Goal: Book appointment/travel/reservation

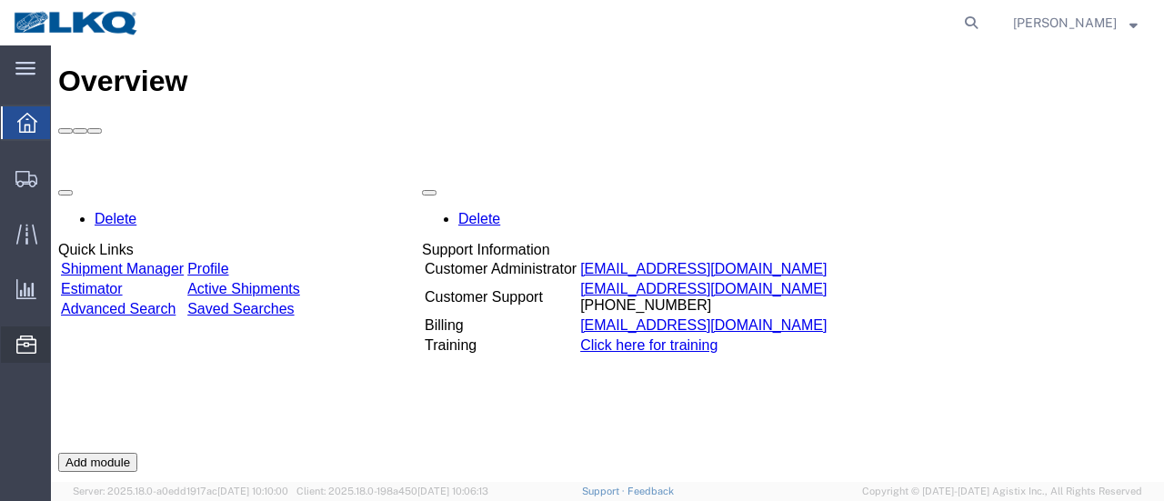
click at [0, 0] on span "Location Appointment" at bounding box center [0, 0] width 0 height 0
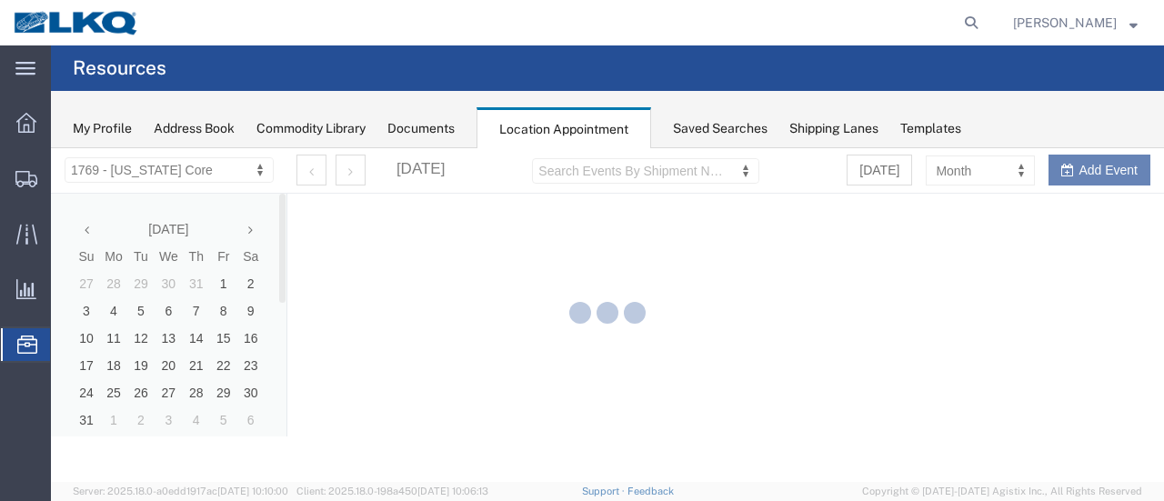
select select "28716"
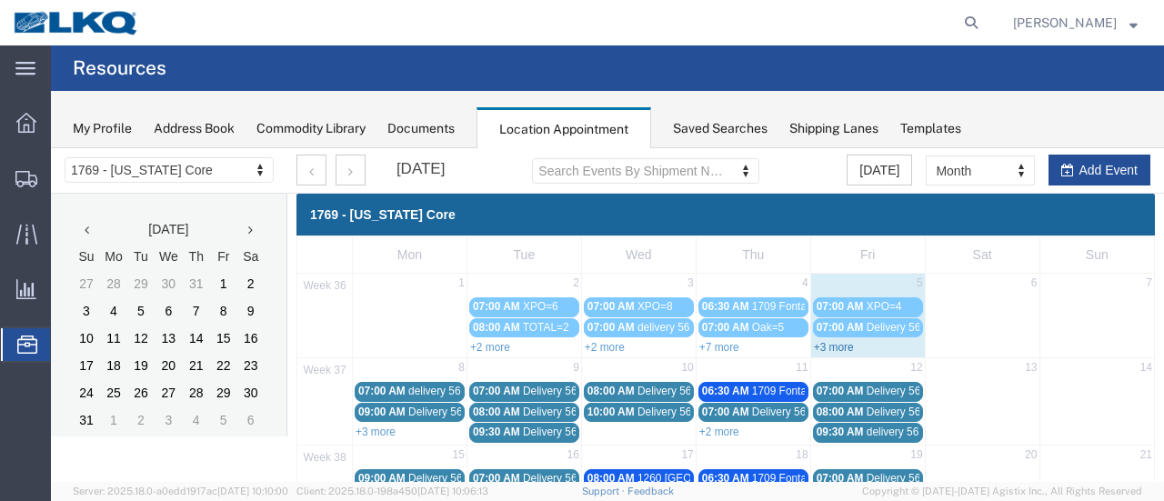
click at [818, 343] on link "+3 more" at bounding box center [834, 347] width 40 height 13
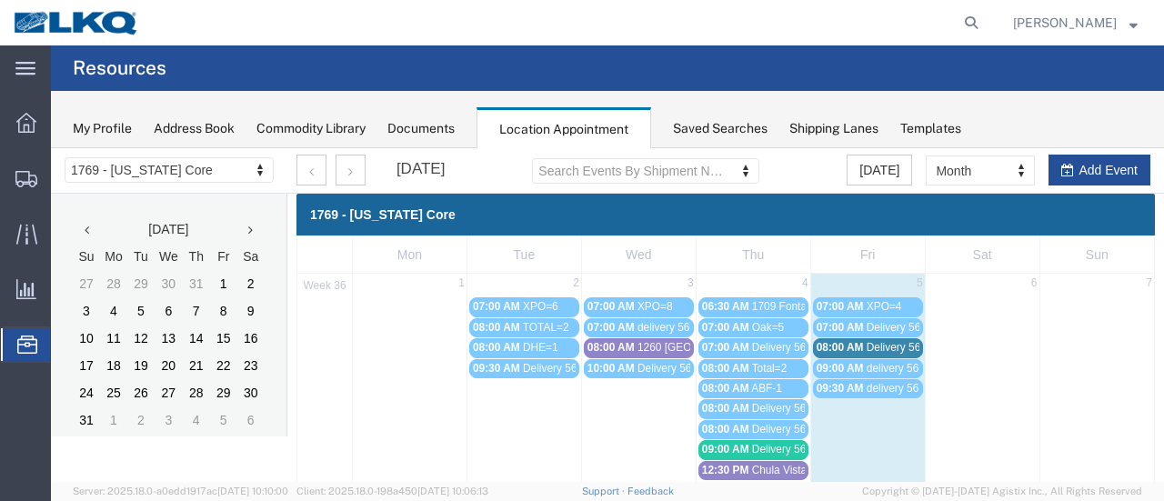
click at [849, 349] on span "08:00 AM" at bounding box center [839, 347] width 47 height 13
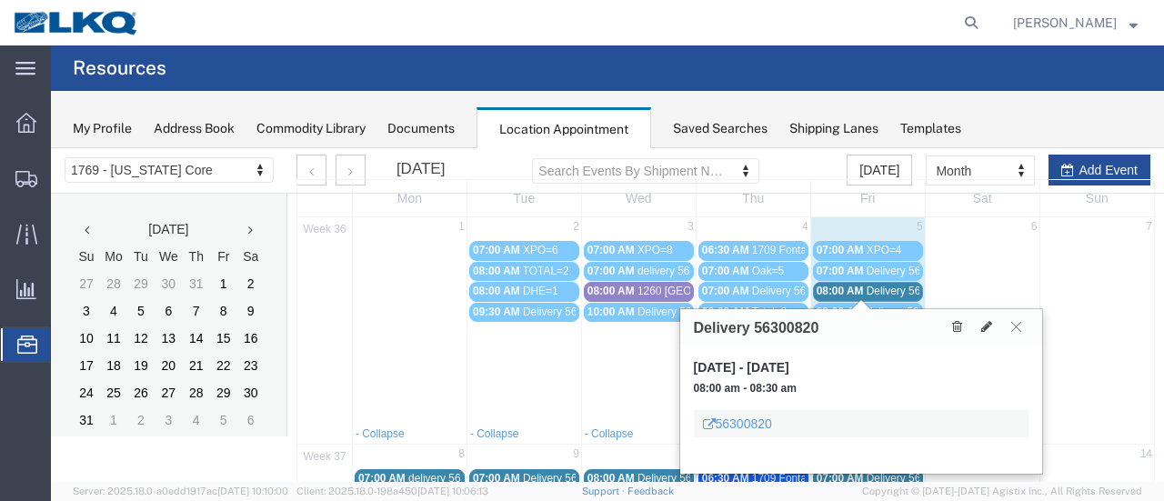
scroll to position [182, 0]
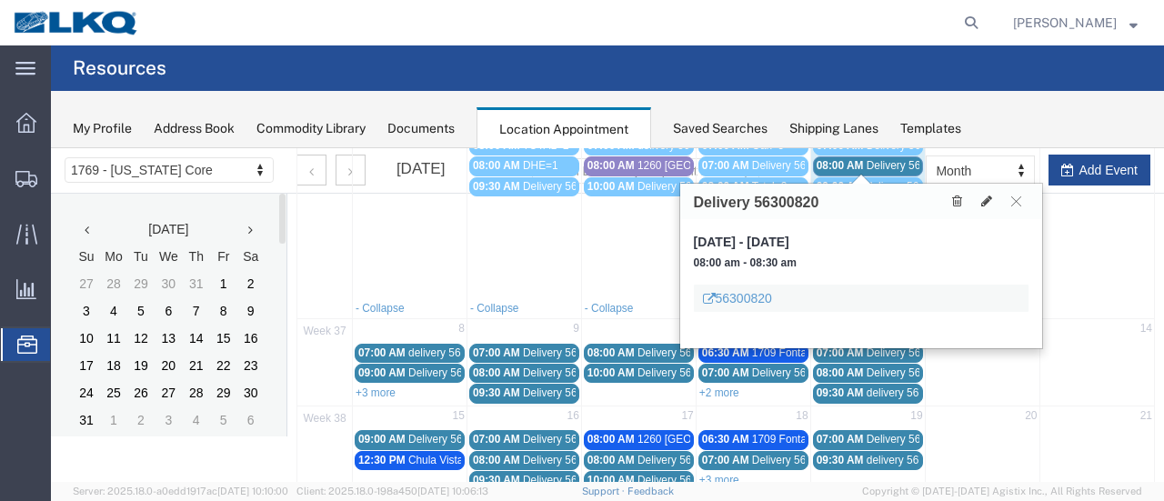
click at [109, 470] on div "[DATE] Search Events By Shipment Number Clear Filter [DATE] Month Month Week Da…" at bounding box center [607, 359] width 1113 height 787
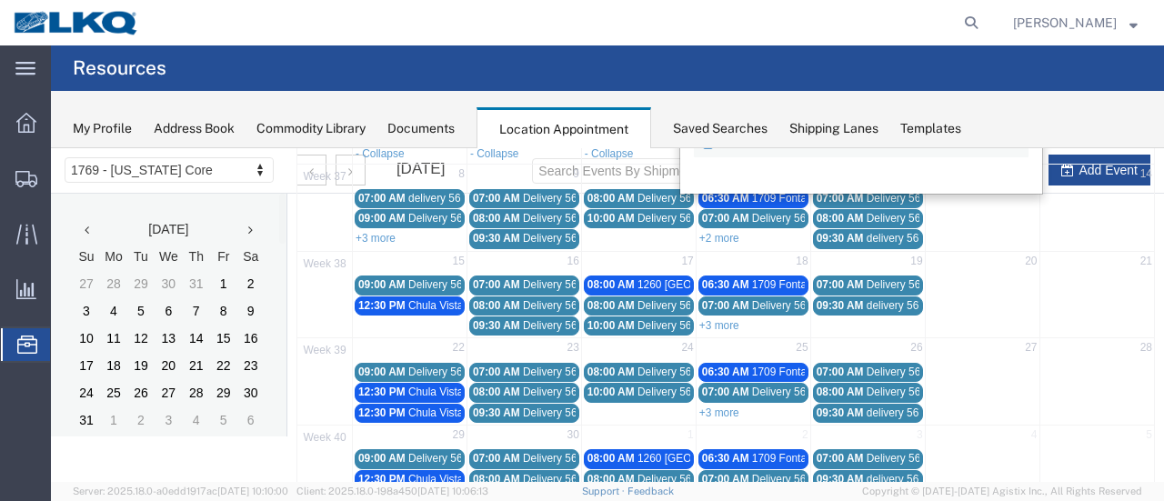
scroll to position [455, 0]
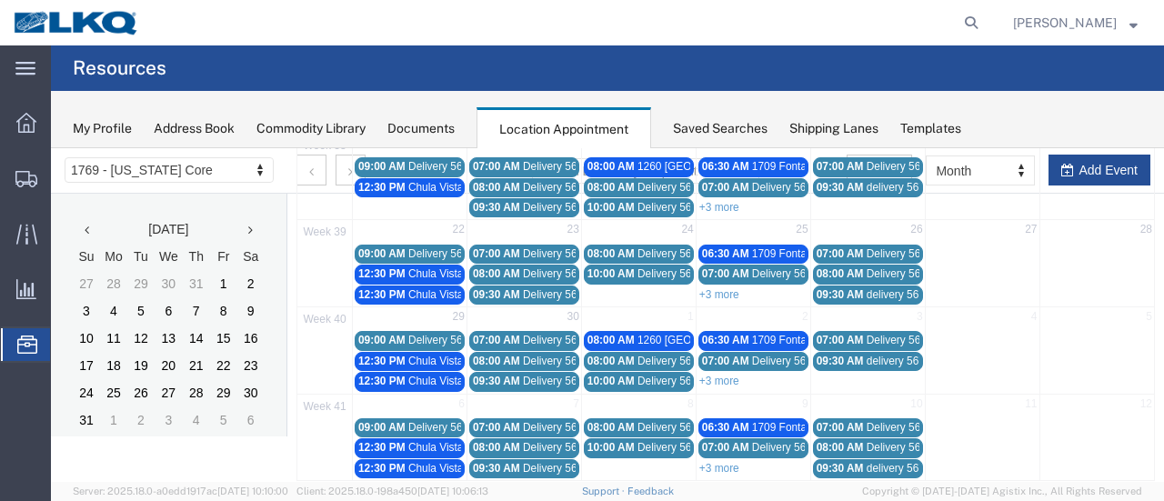
click at [108, 459] on div "[DATE] Search Events By Shipment Number Clear Filter [DATE] Month Month Week Da…" at bounding box center [607, 87] width 1113 height 787
drag, startPoint x: 245, startPoint y: 115, endPoint x: 242, endPoint y: 105, distance: 10.4
click at [245, 107] on div "My Profile Address Book Commodity Library Documents Location Appointment Saved …" at bounding box center [607, 119] width 1113 height 57
click at [240, 105] on div "My Profile Address Book Commodity Library Documents Location Appointment Saved …" at bounding box center [607, 119] width 1113 height 57
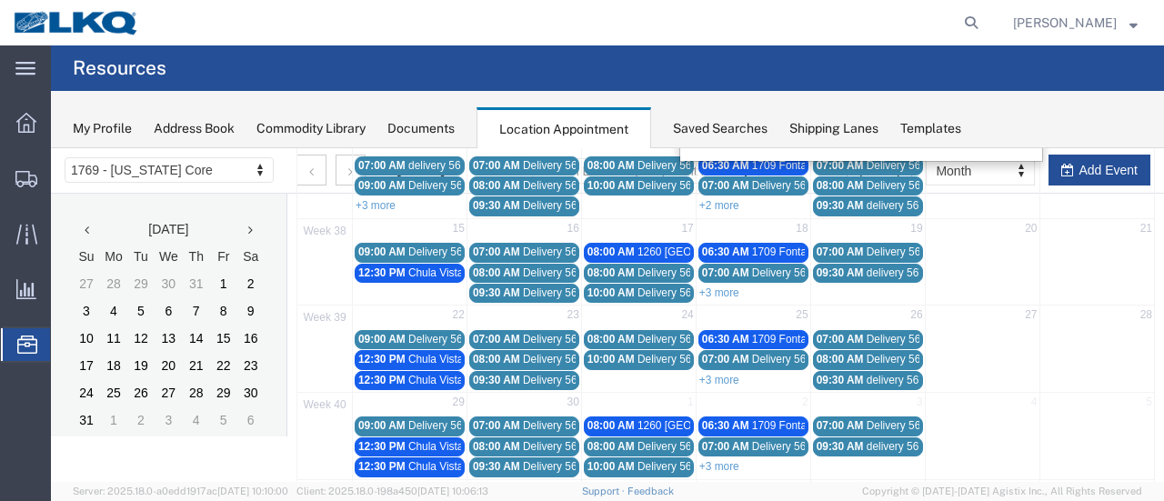
scroll to position [0, 0]
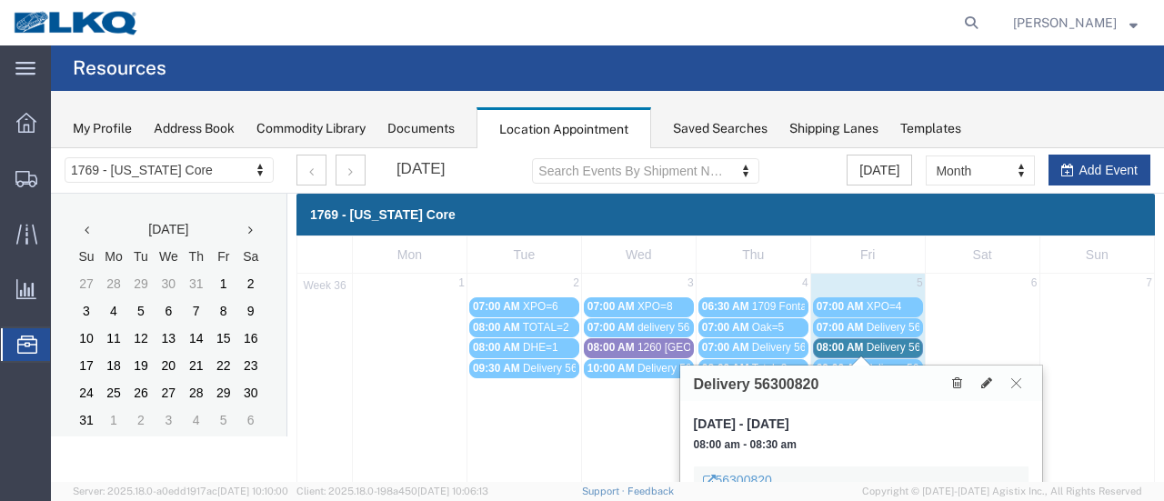
click at [1022, 385] on button at bounding box center [1016, 383] width 25 height 17
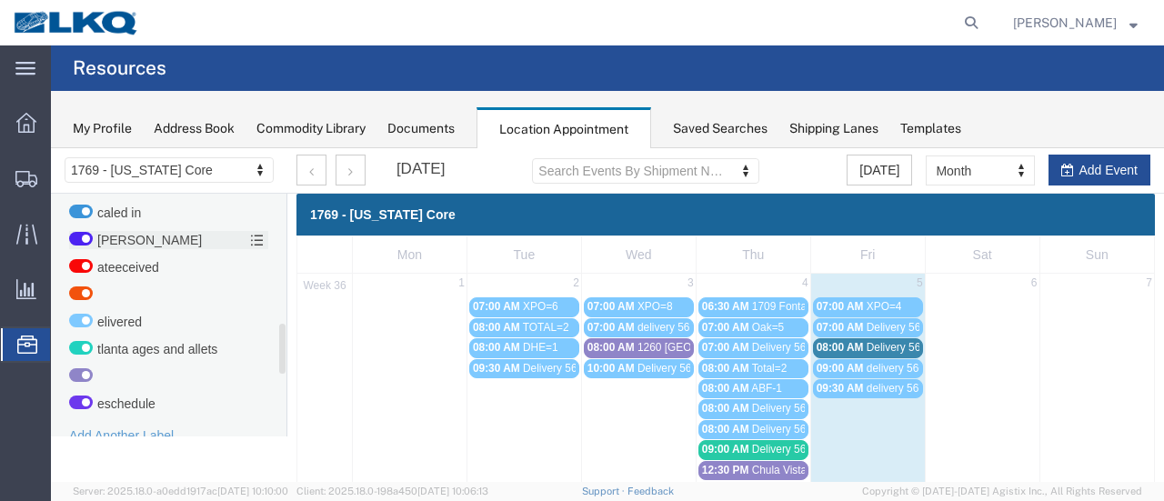
scroll to position [678, 0]
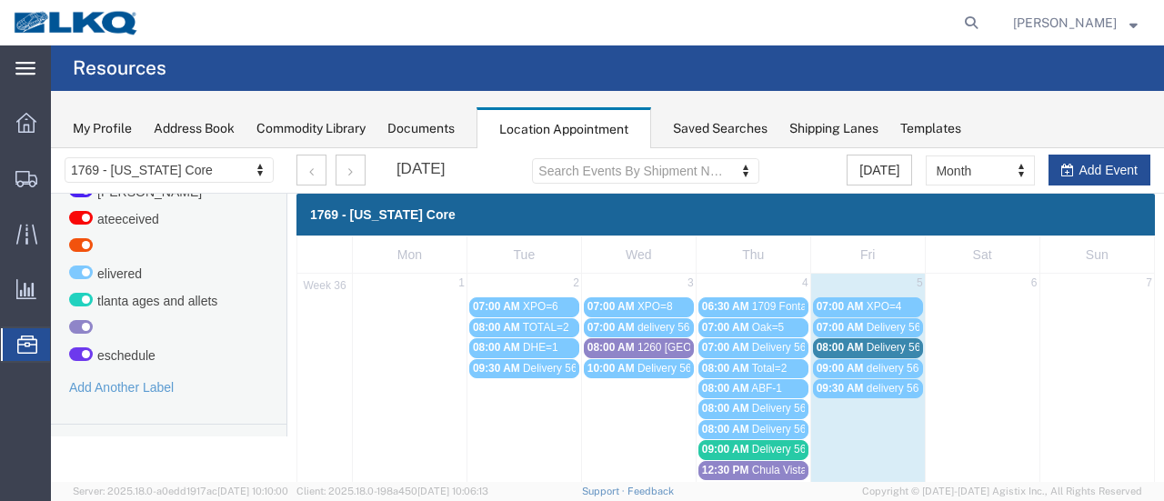
click at [31, 72] on icon at bounding box center [25, 69] width 20 height 14
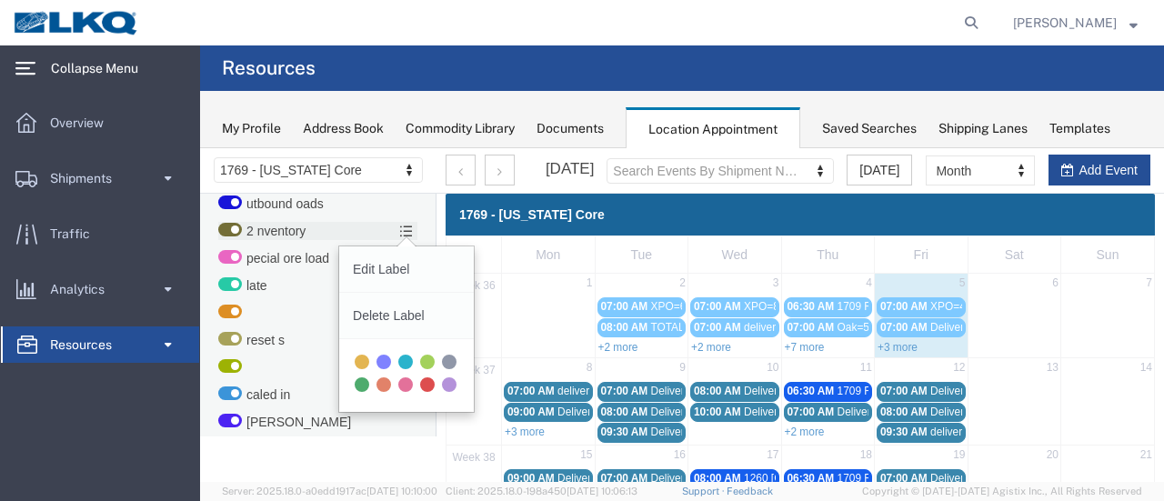
scroll to position [389, 0]
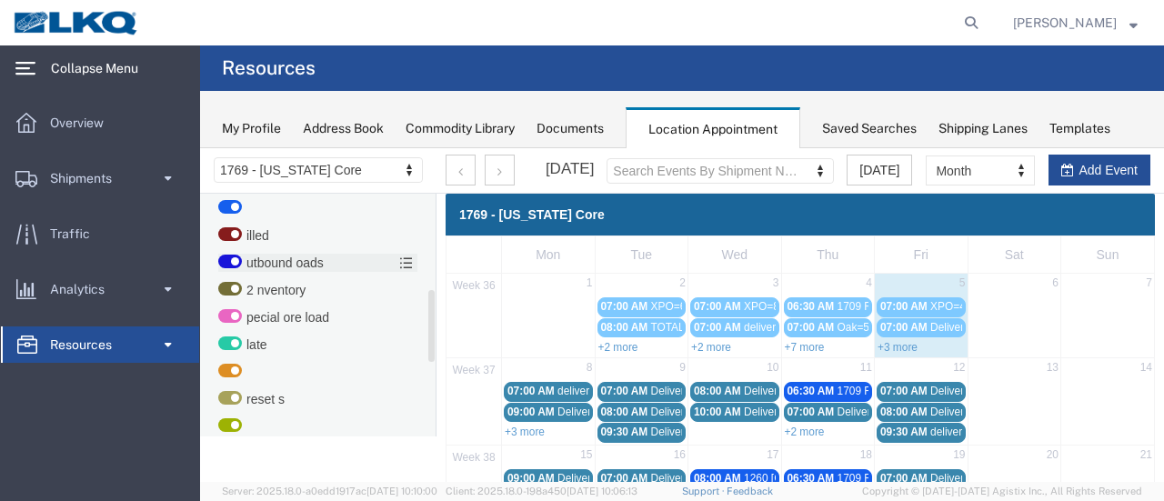
click at [407, 263] on icon at bounding box center [406, 262] width 14 height 13
click at [200, 148] on input "utbound oads" at bounding box center [200, 148] width 0 height 0
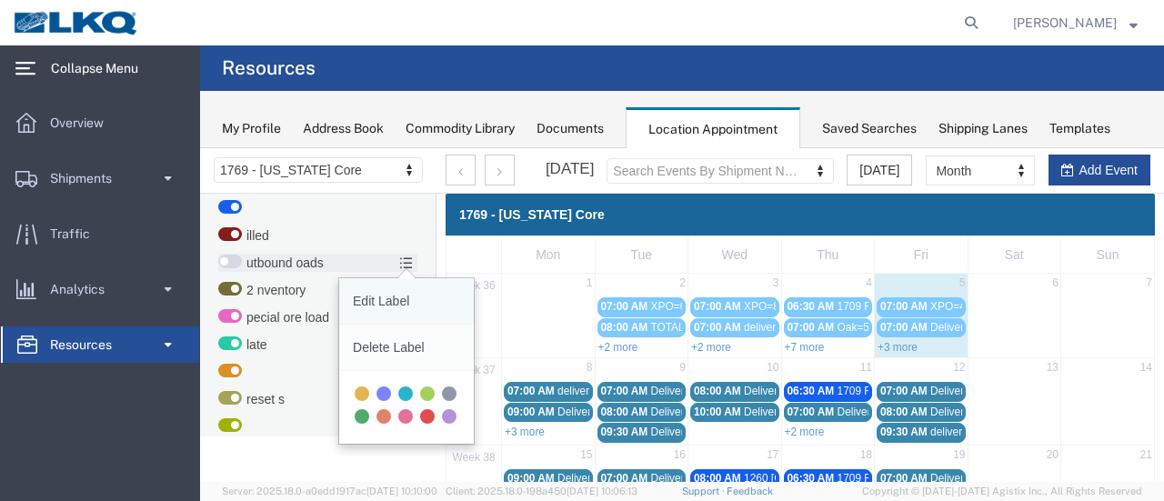
click at [381, 297] on link "Edit Label" at bounding box center [406, 301] width 135 height 46
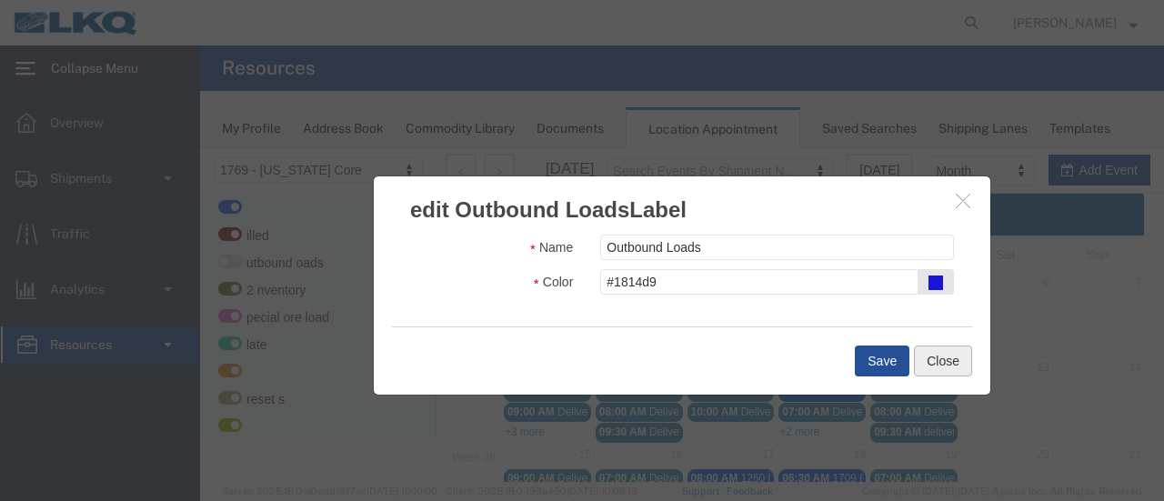
click at [953, 357] on button "Close" at bounding box center [943, 360] width 58 height 31
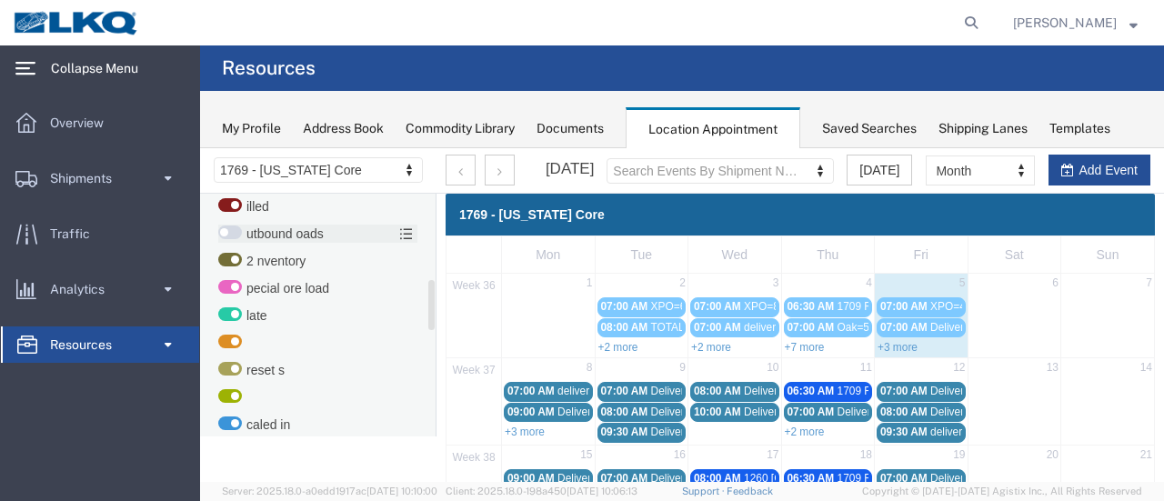
scroll to position [370, 0]
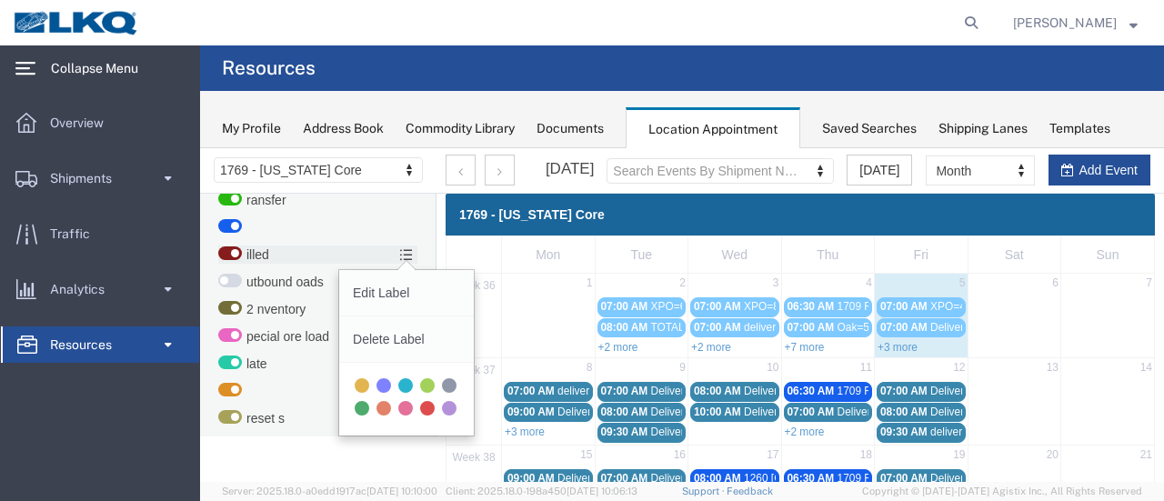
click at [406, 250] on icon at bounding box center [406, 254] width 14 height 13
click at [200, 148] on input "illed" at bounding box center [200, 148] width 0 height 0
click at [392, 288] on link "Edit Label" at bounding box center [406, 293] width 135 height 46
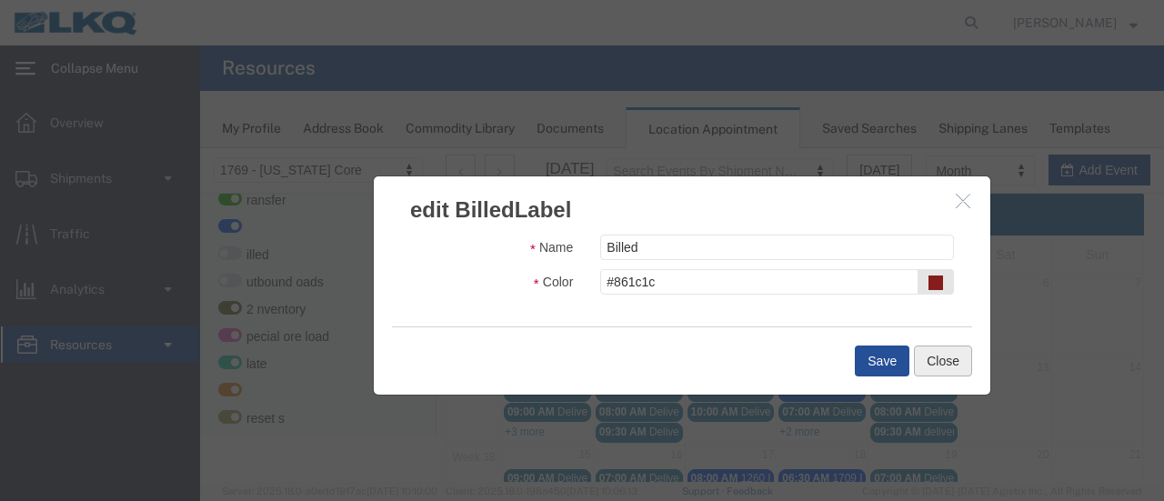
click at [919, 355] on button "Close" at bounding box center [943, 360] width 58 height 31
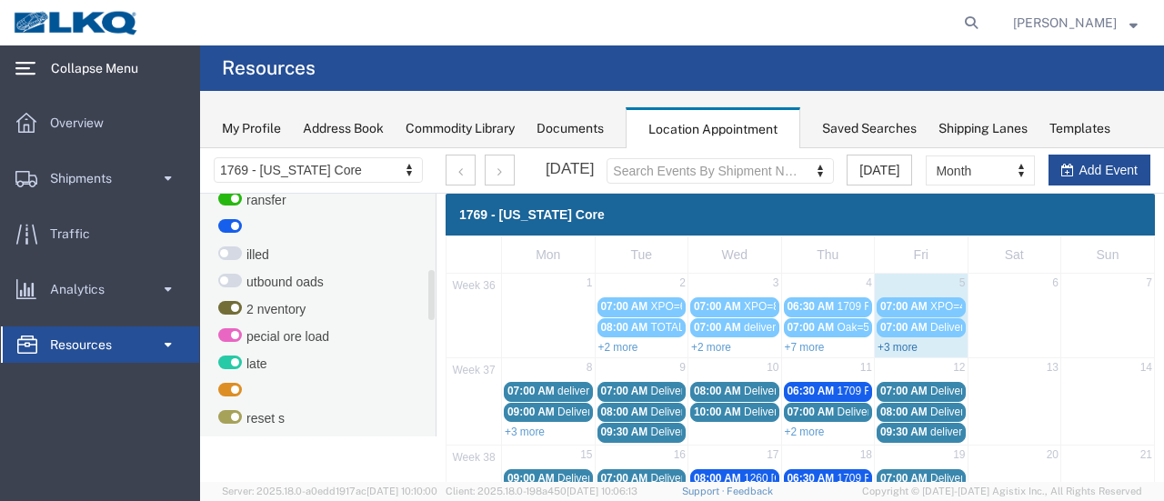
click at [896, 349] on link "+3 more" at bounding box center [897, 347] width 40 height 13
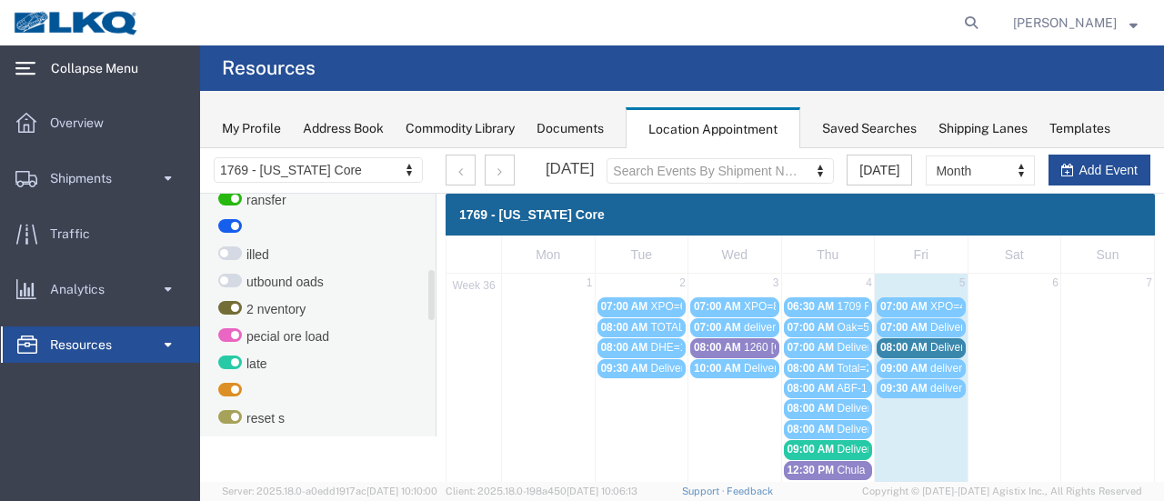
click at [896, 345] on span "08:00 AM" at bounding box center [903, 347] width 47 height 13
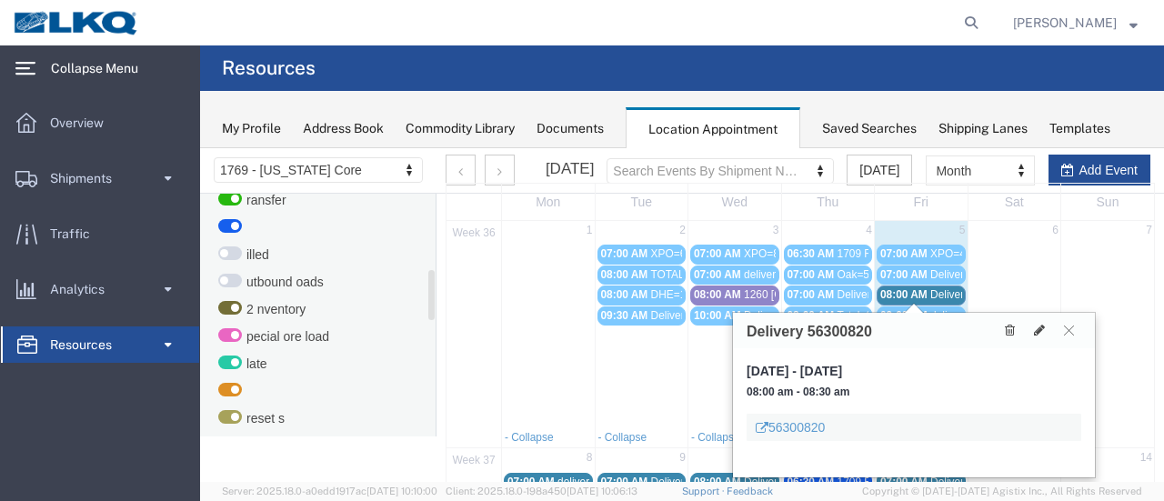
scroll to position [91, 0]
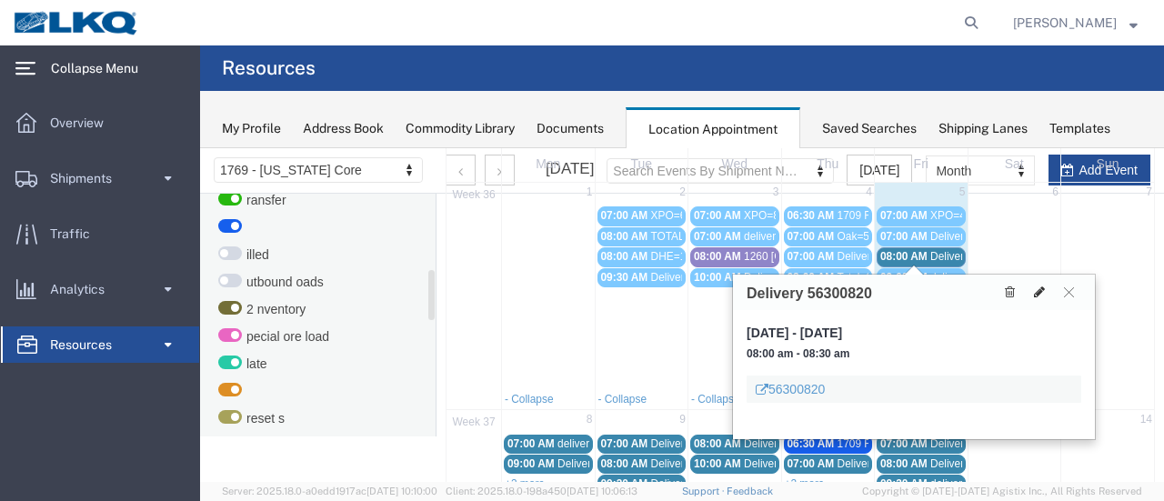
click at [1038, 288] on icon at bounding box center [1039, 291] width 11 height 13
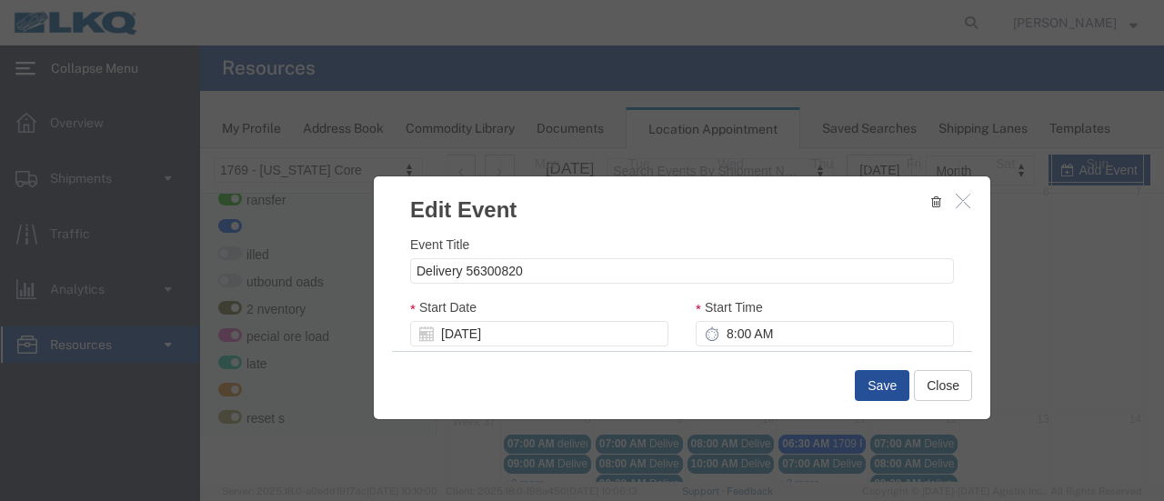
select select
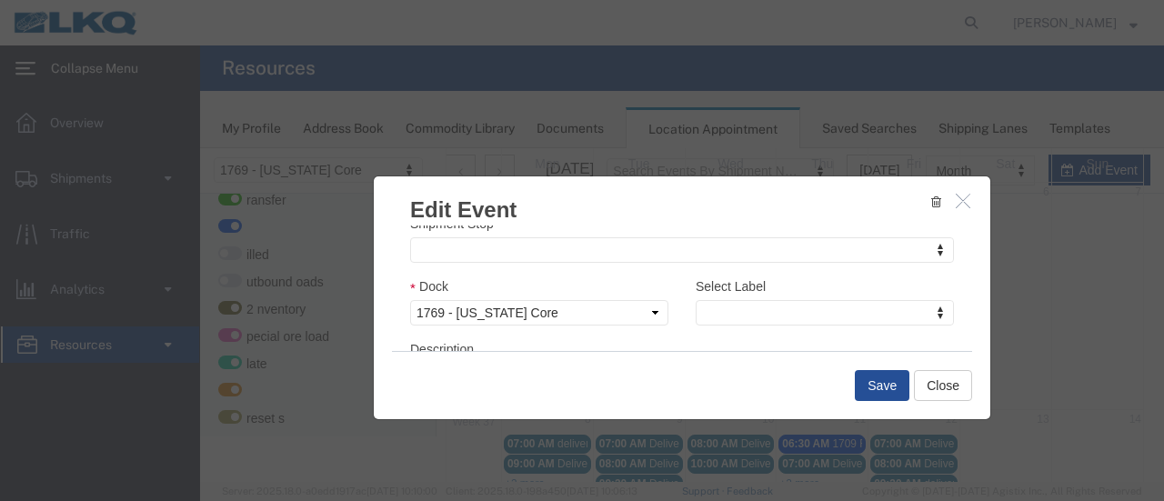
scroll to position [273, 0]
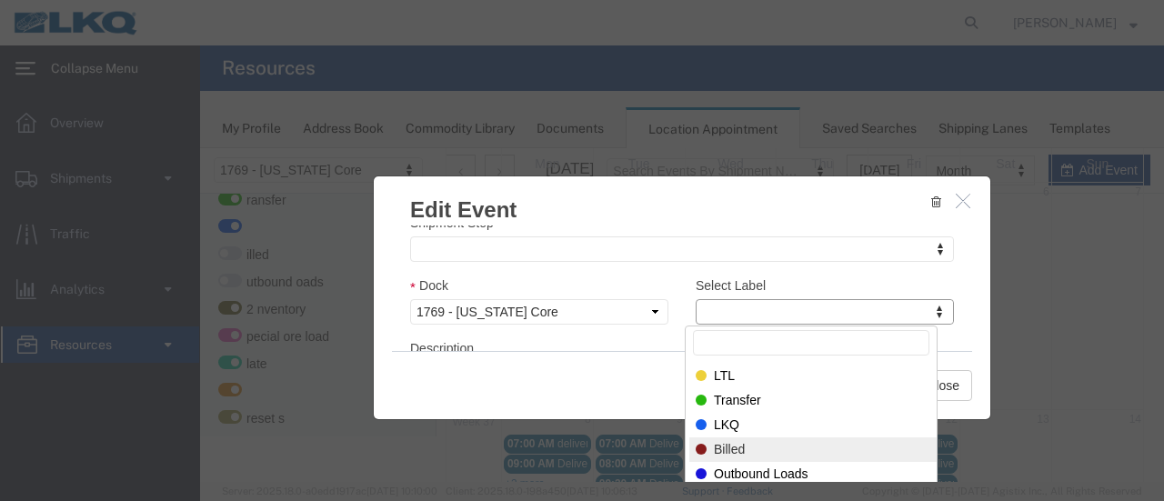
select select "60"
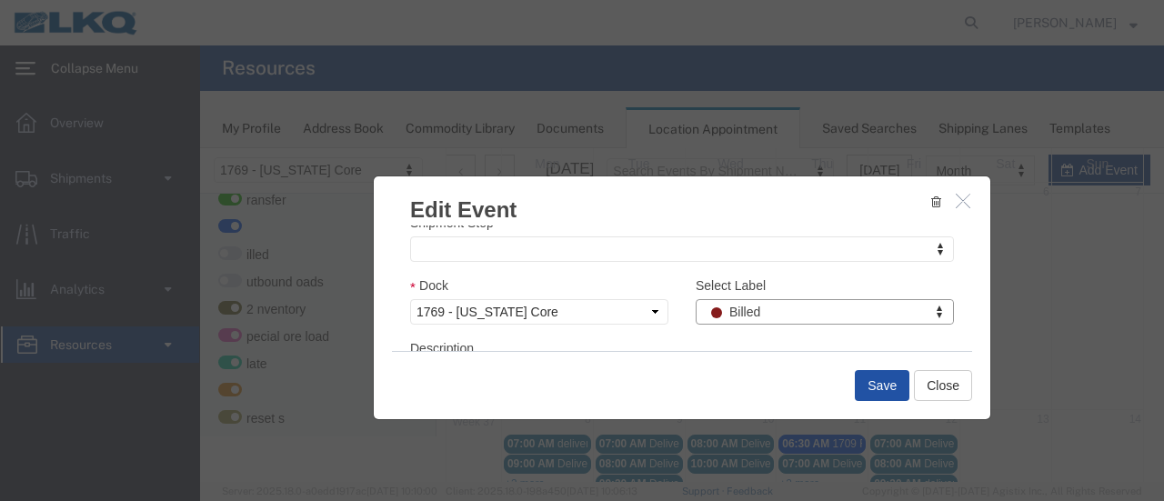
click at [870, 386] on button "Save" at bounding box center [882, 385] width 55 height 31
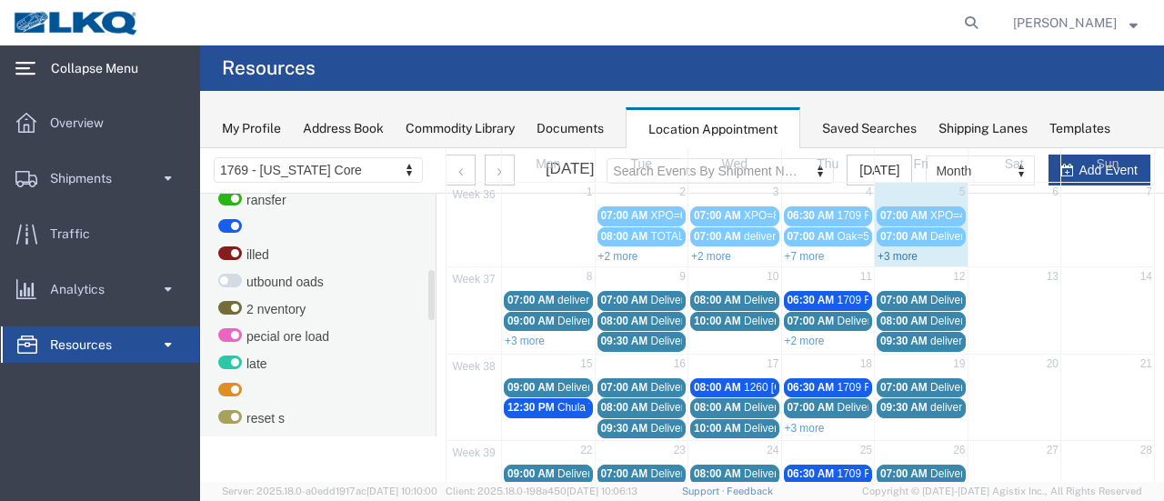
click at [893, 255] on link "+3 more" at bounding box center [897, 256] width 40 height 13
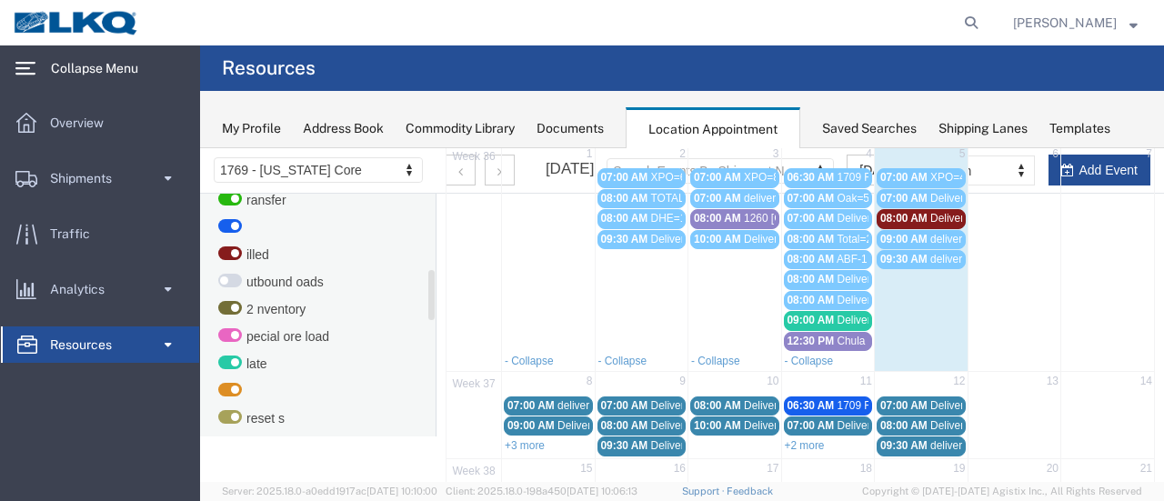
scroll to position [0, 0]
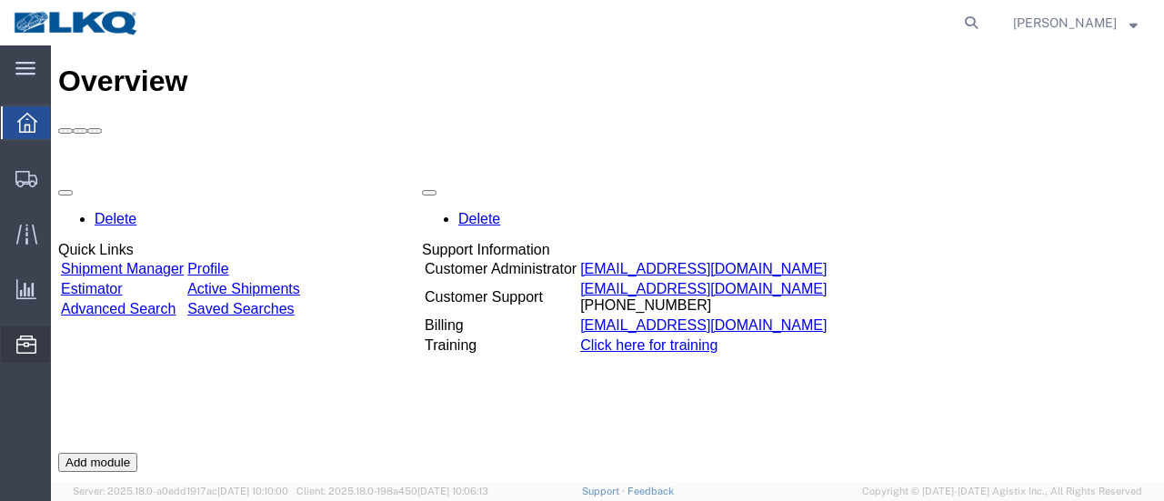
click at [0, 0] on span "Location Appointment" at bounding box center [0, 0] width 0 height 0
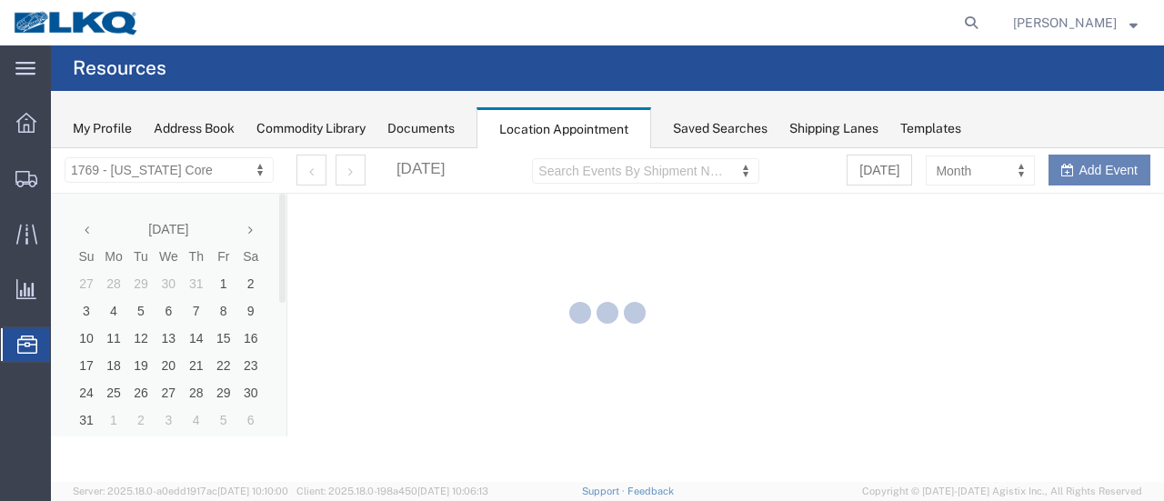
select select "28716"
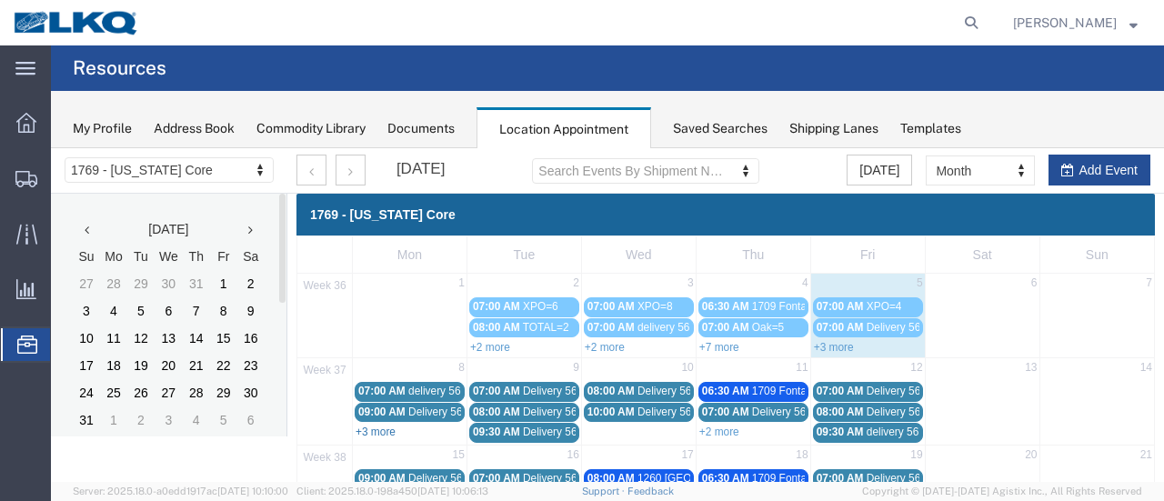
click at [379, 432] on link "+3 more" at bounding box center [375, 431] width 40 height 13
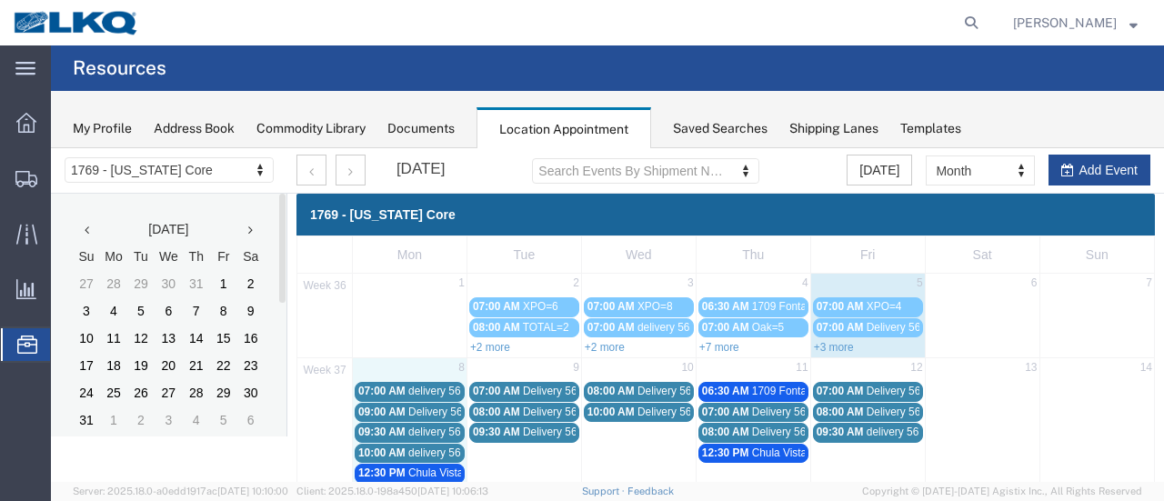
click at [404, 364] on td "8" at bounding box center [410, 369] width 115 height 23
select select "1"
select select
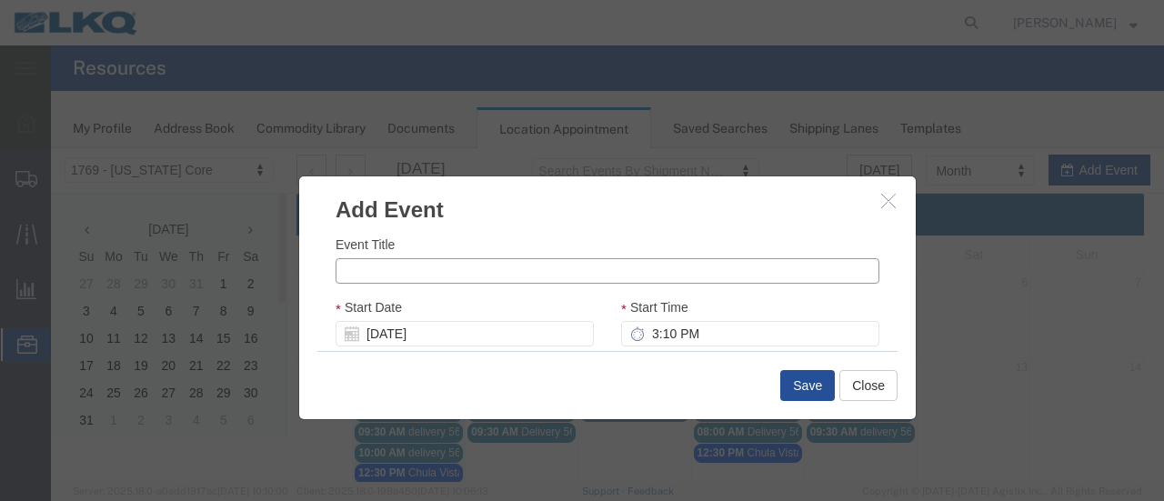
click at [389, 269] on input "Event Title" at bounding box center [607, 270] width 544 height 25
type input "d"
type input "DHE=1"
click at [649, 335] on input "3:10 PM" at bounding box center [750, 333] width 258 height 25
type input "8:00 AM"
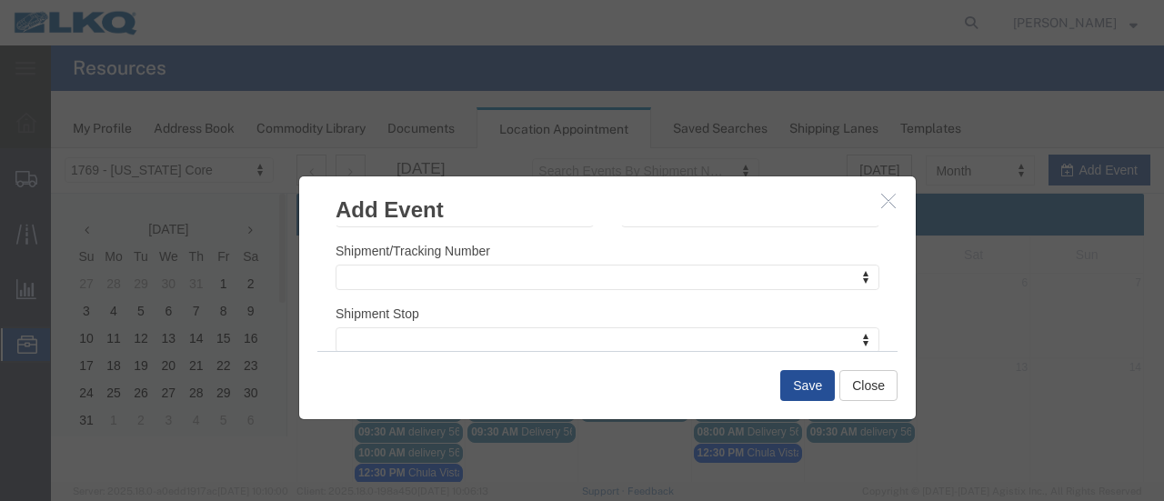
scroll to position [273, 0]
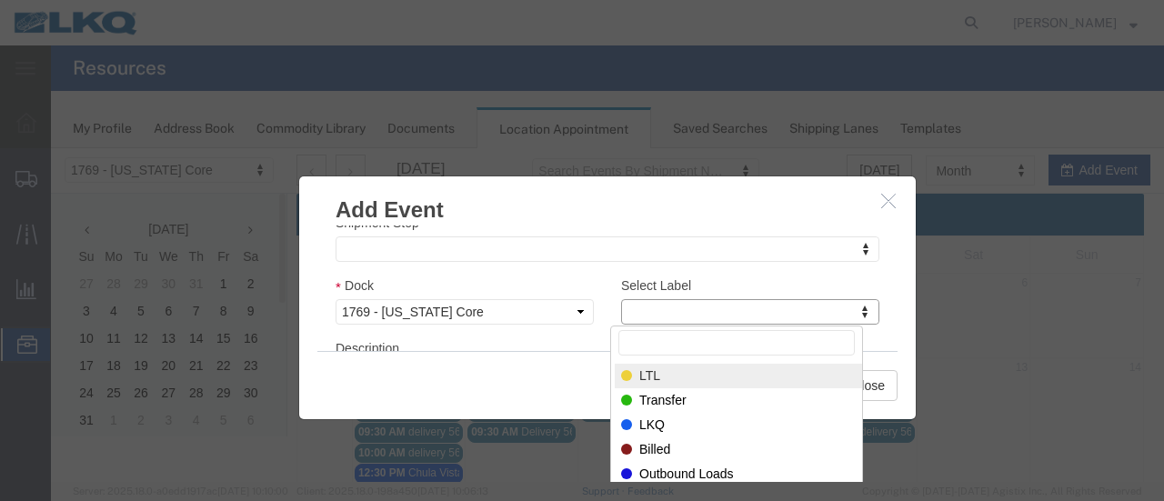
select select "25"
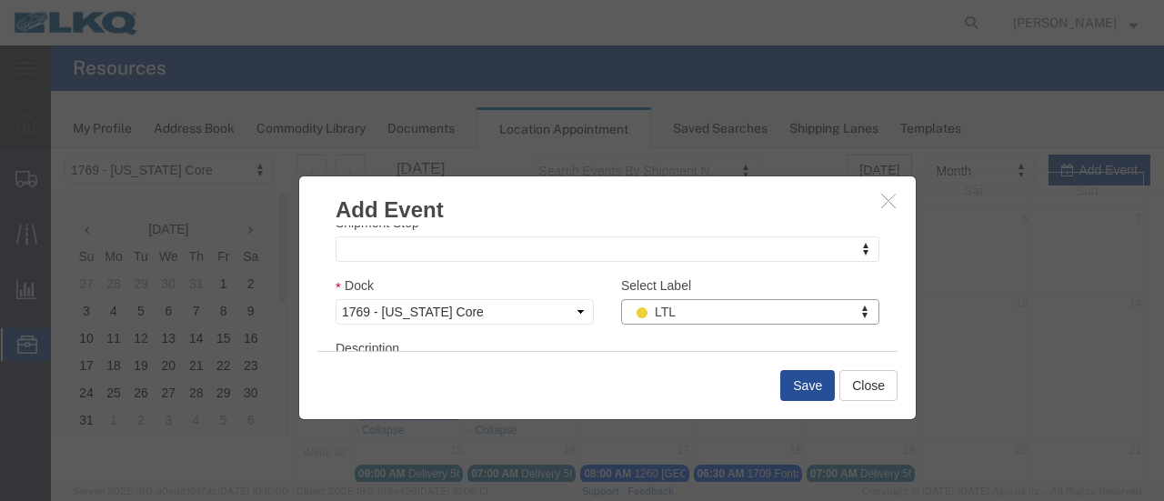
scroll to position [91, 0]
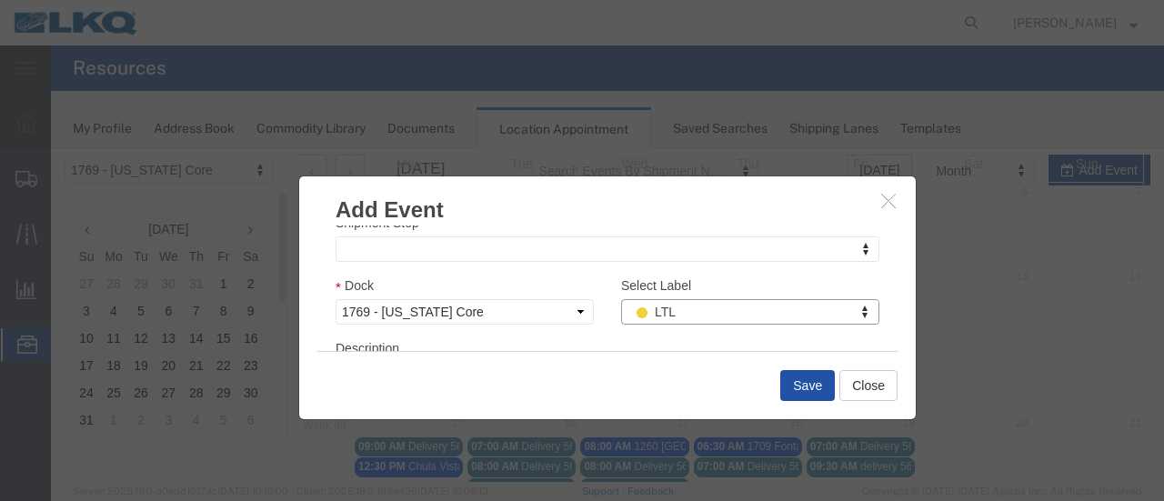
click at [813, 385] on button "Save" at bounding box center [807, 385] width 55 height 31
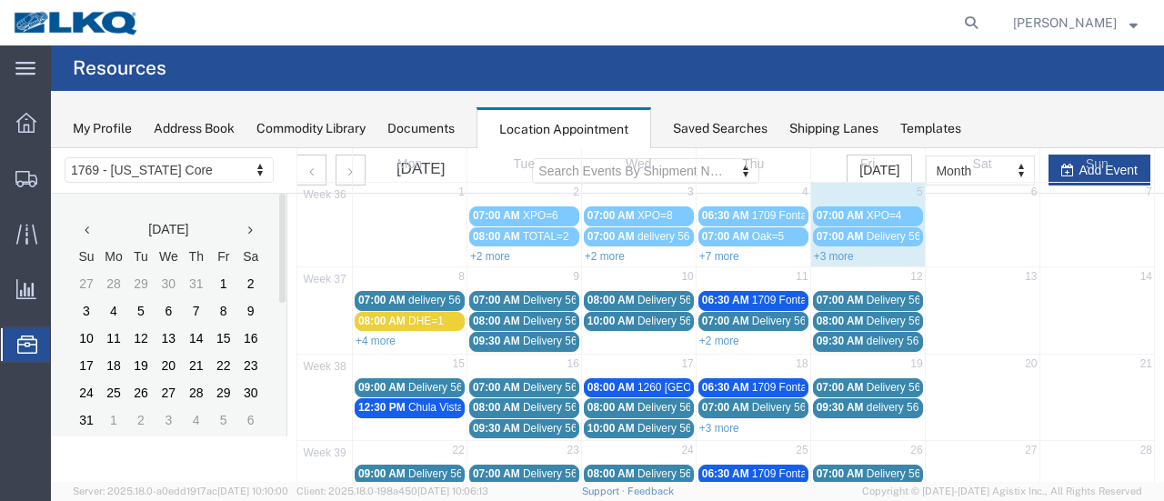
click at [420, 277] on td "8" at bounding box center [410, 278] width 115 height 23
select select "1"
select select
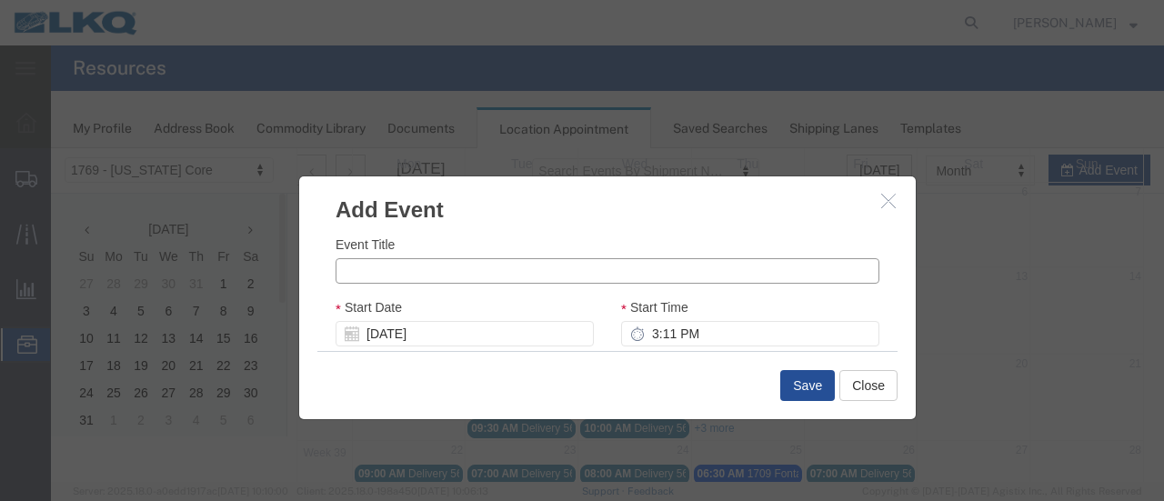
click at [419, 277] on input "Event Title" at bounding box center [607, 270] width 544 height 25
click at [407, 268] on input "XPO=15" at bounding box center [607, 270] width 544 height 25
type input "XPO=21"
drag, startPoint x: 641, startPoint y: 334, endPoint x: 652, endPoint y: 336, distance: 11.2
click at [641, 334] on input "3:11 PM" at bounding box center [750, 333] width 258 height 25
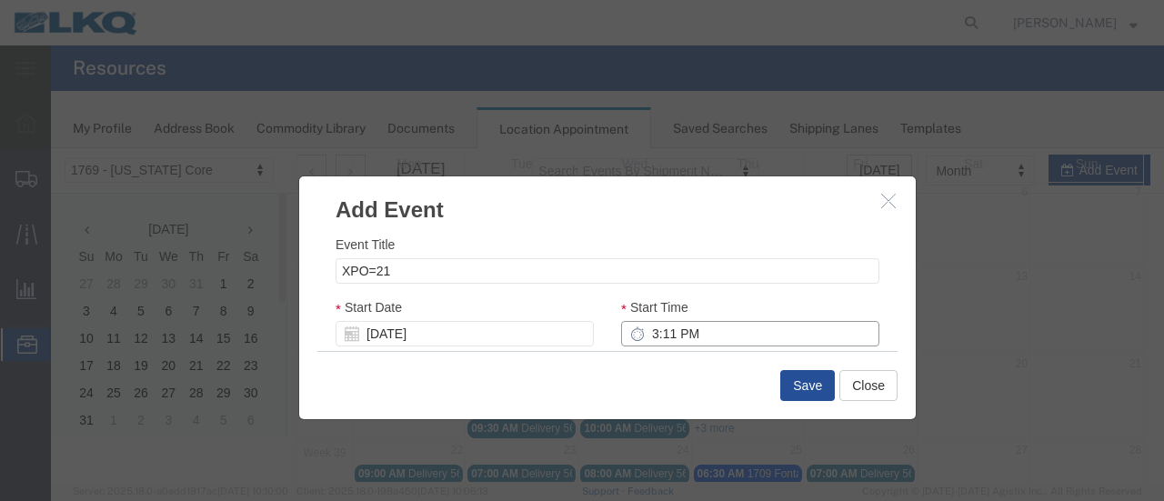
type input "7:00 AM"
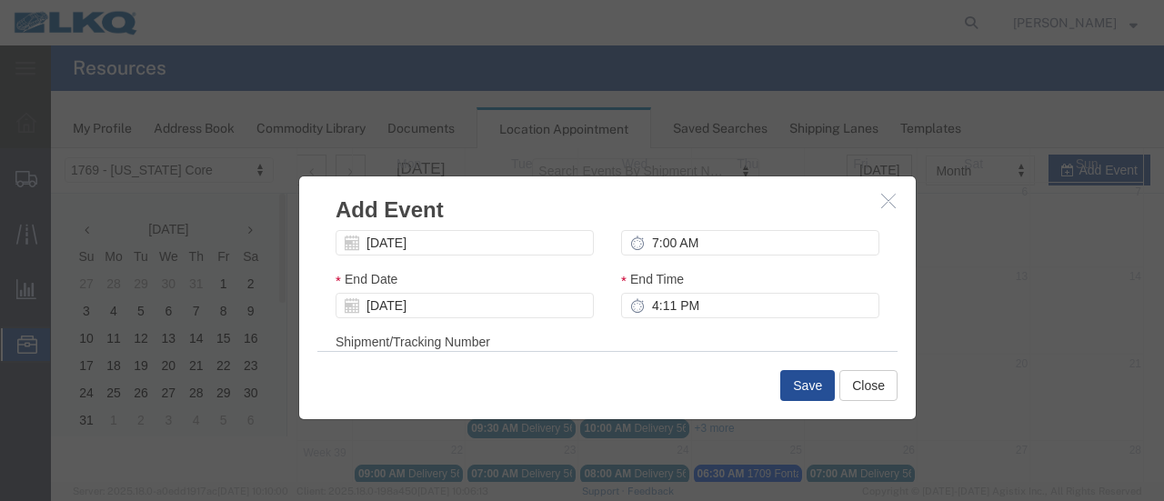
click at [783, 328] on div "End Time 4:11 PM" at bounding box center [749, 300] width 285 height 63
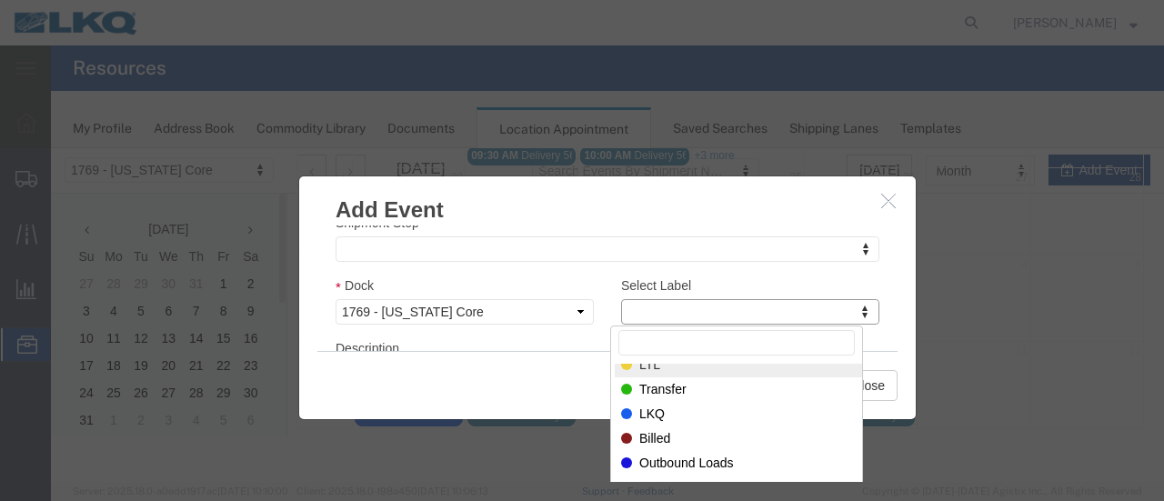
scroll to position [0, 0]
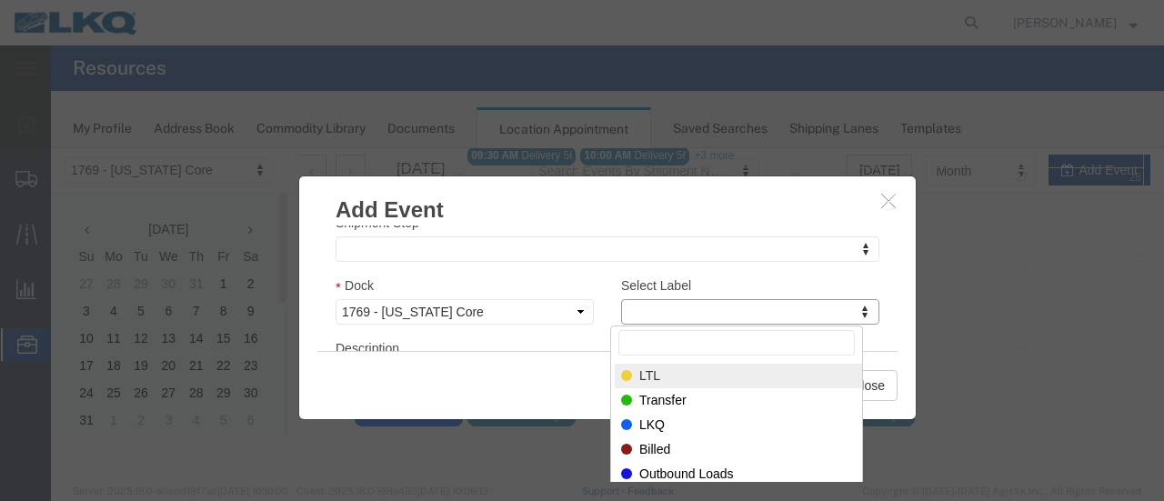
click at [689, 338] on input "Select Label" at bounding box center [736, 342] width 236 height 25
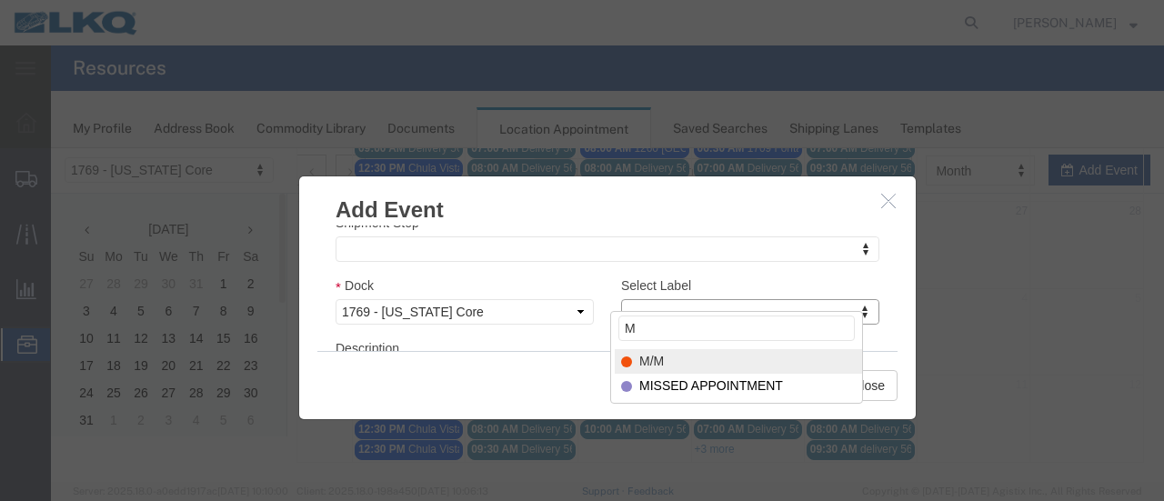
scroll to position [315, 0]
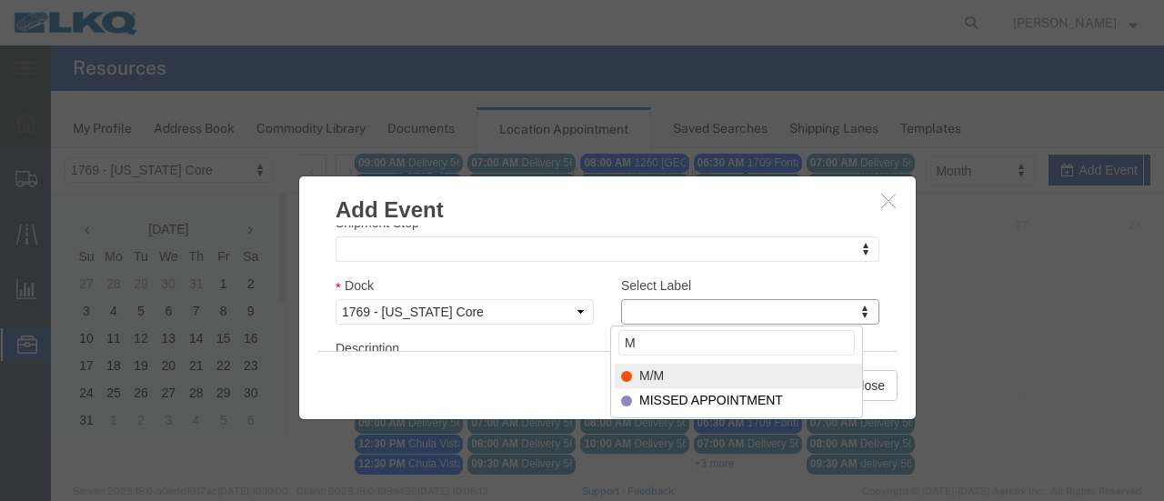
type input "M"
select select "24"
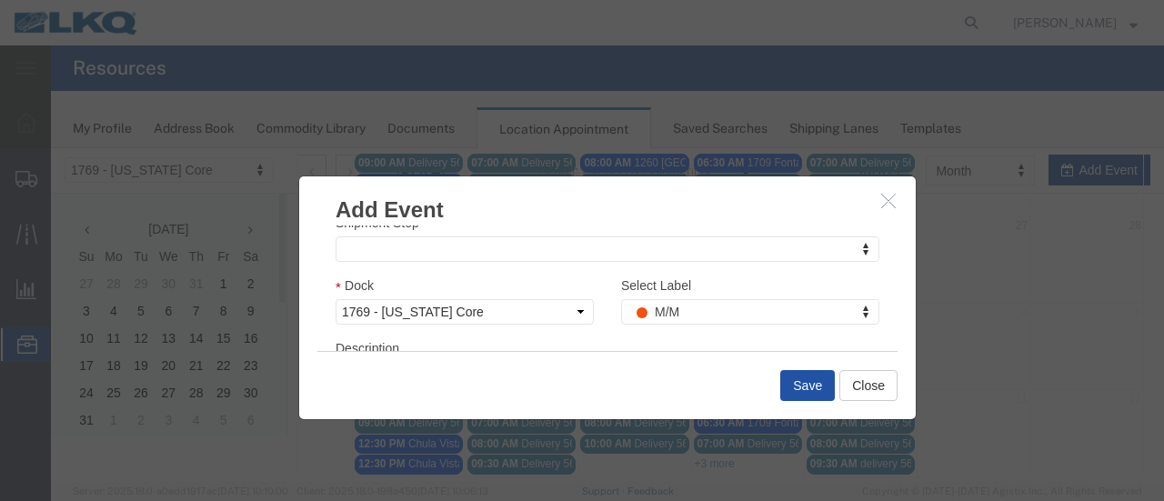
drag, startPoint x: 810, startPoint y: 388, endPoint x: 797, endPoint y: 395, distance: 14.7
click at [809, 388] on button "Save" at bounding box center [807, 385] width 55 height 31
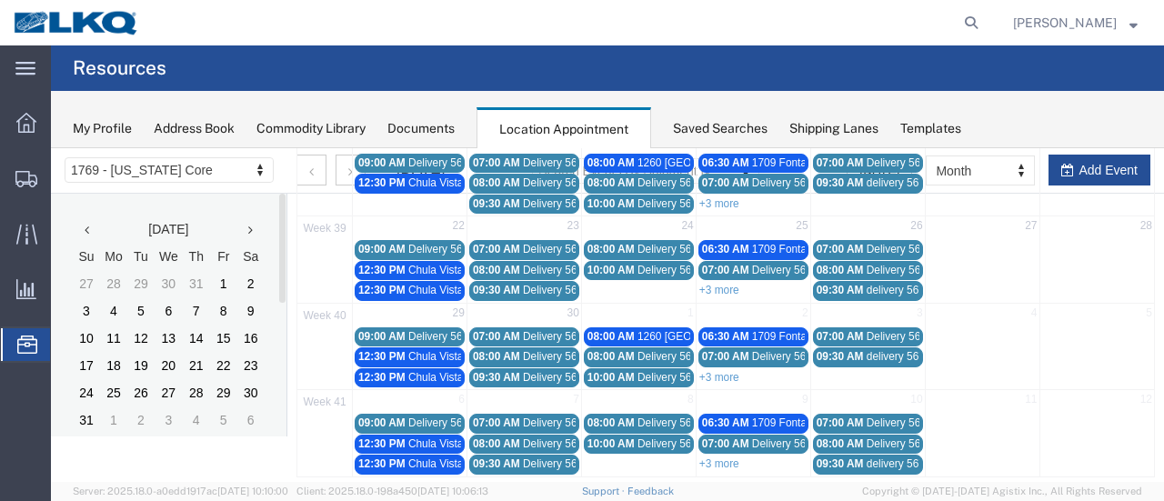
scroll to position [116, 0]
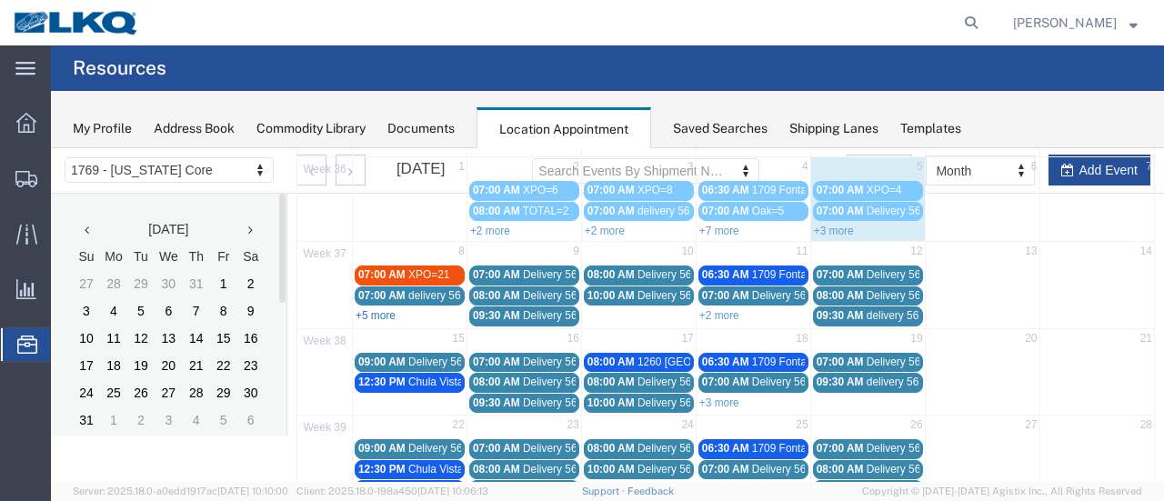
click at [382, 310] on link "+5 more" at bounding box center [375, 315] width 40 height 13
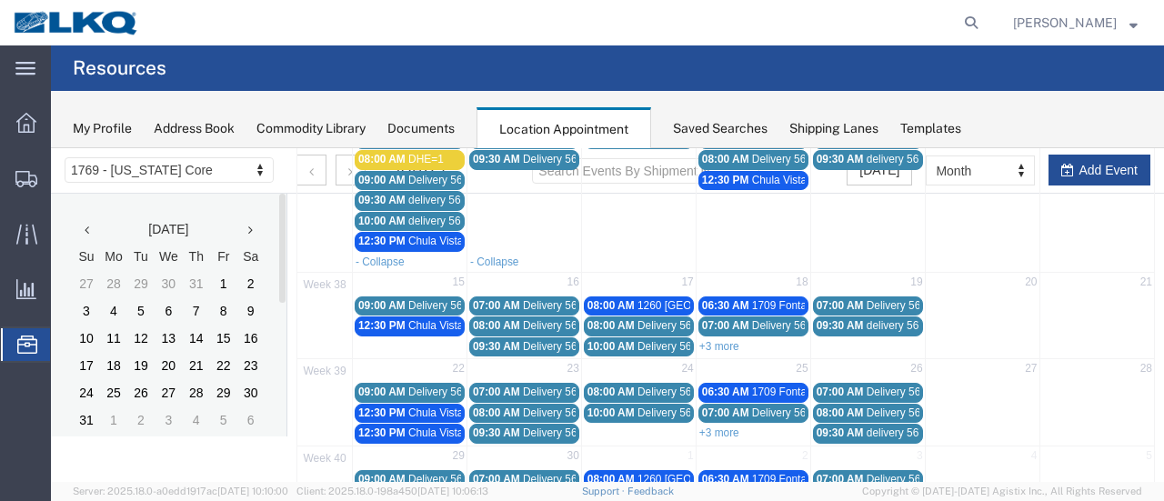
scroll to position [298, 0]
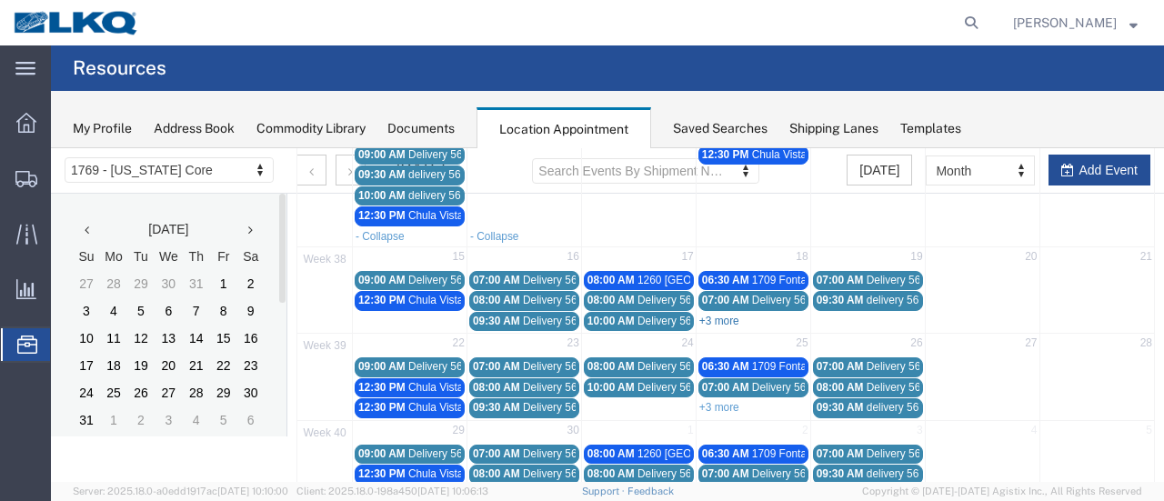
click at [715, 315] on link "+3 more" at bounding box center [719, 321] width 40 height 13
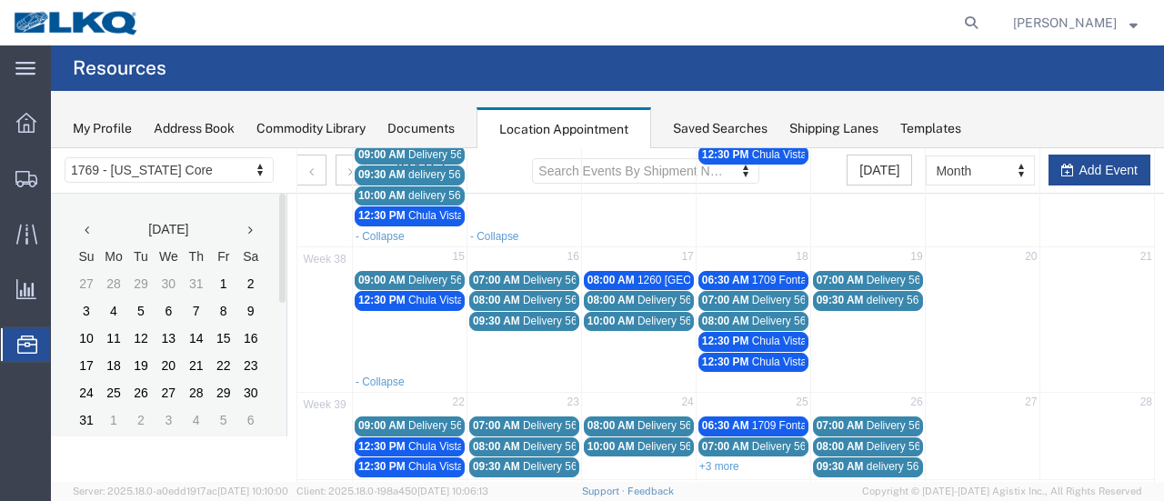
click at [708, 355] on span "12:30 PM" at bounding box center [725, 361] width 47 height 13
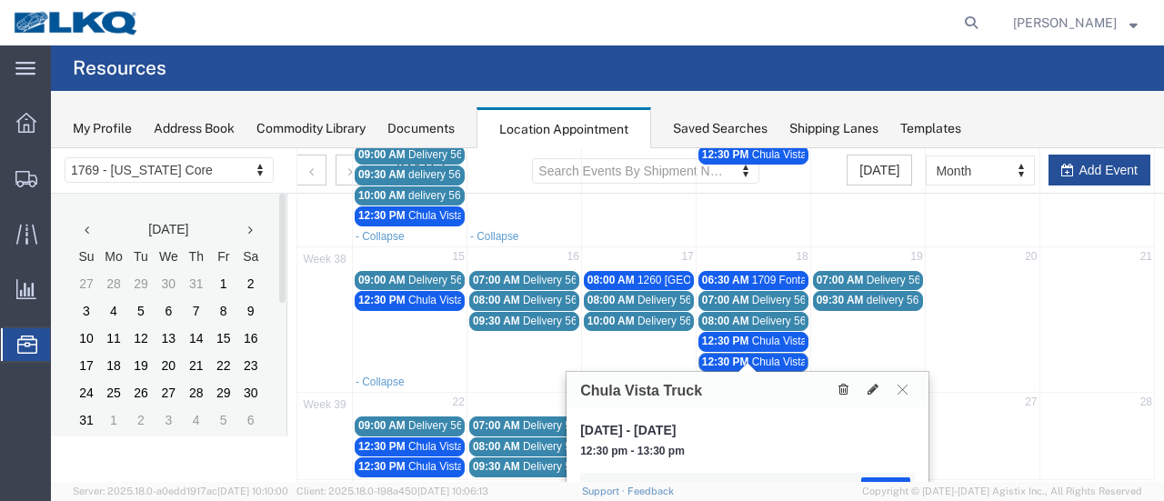
click at [839, 392] on icon at bounding box center [843, 389] width 10 height 13
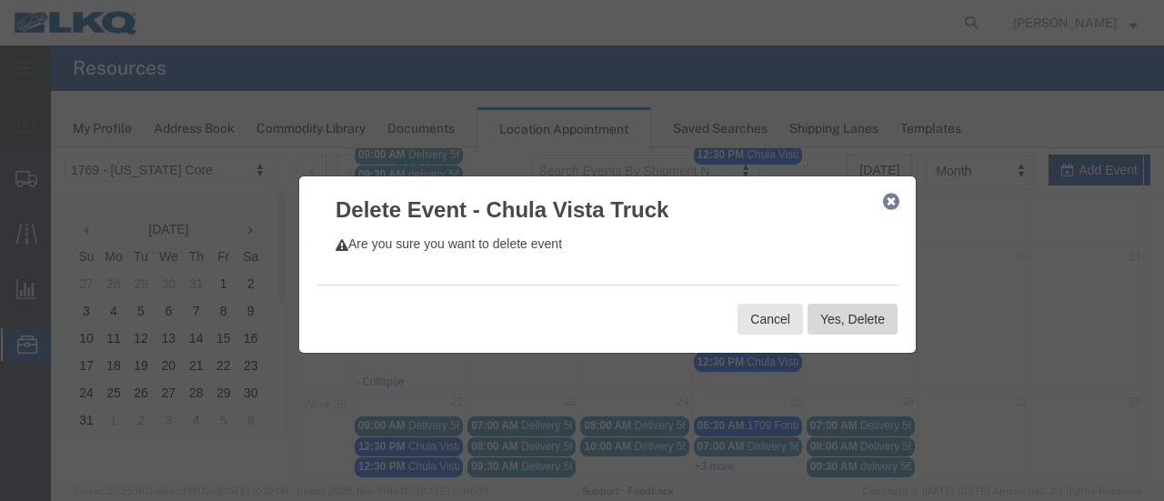
click at [834, 330] on button "Yes, Delete" at bounding box center [852, 319] width 90 height 31
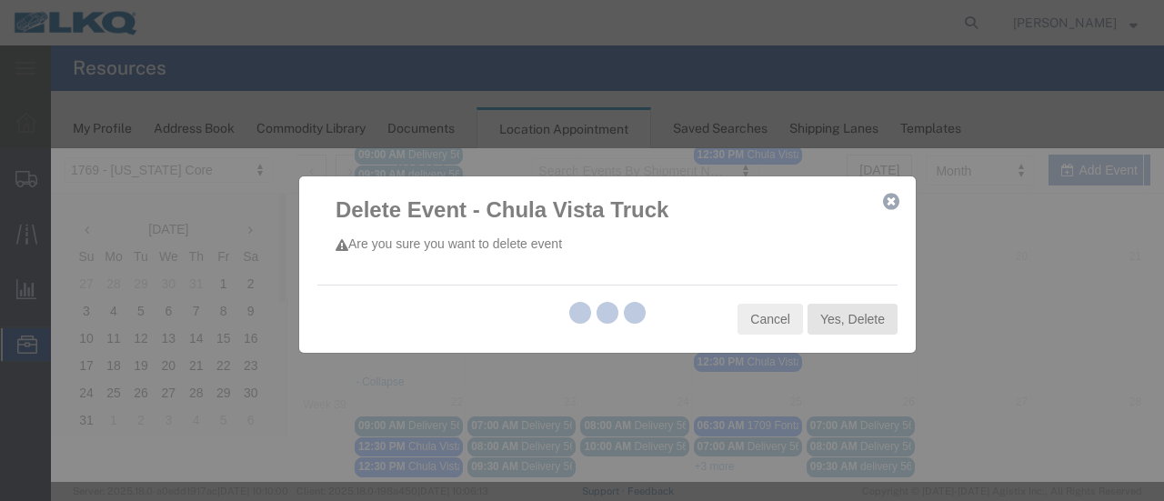
scroll to position [315, 0]
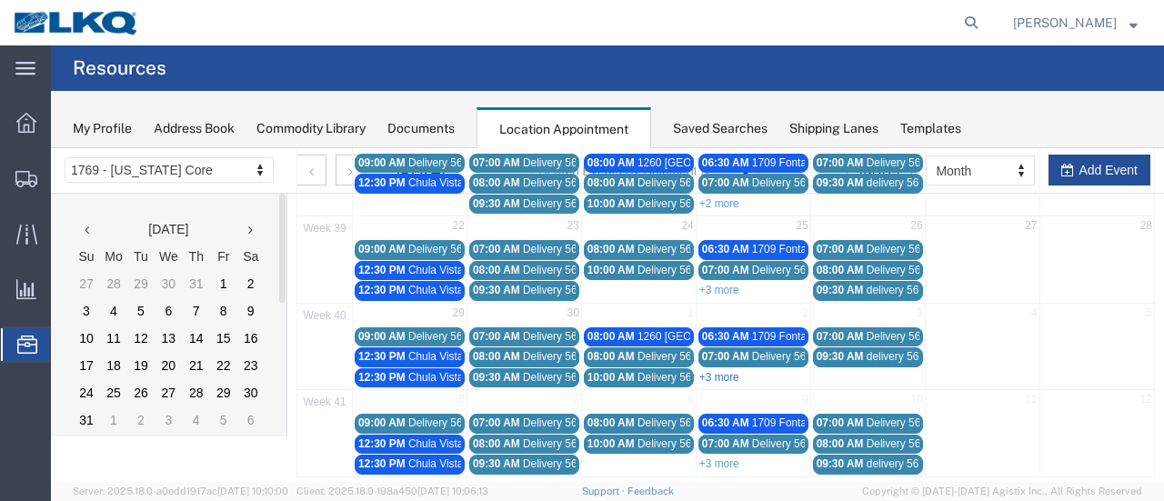
click at [724, 371] on link "+3 more" at bounding box center [719, 377] width 40 height 13
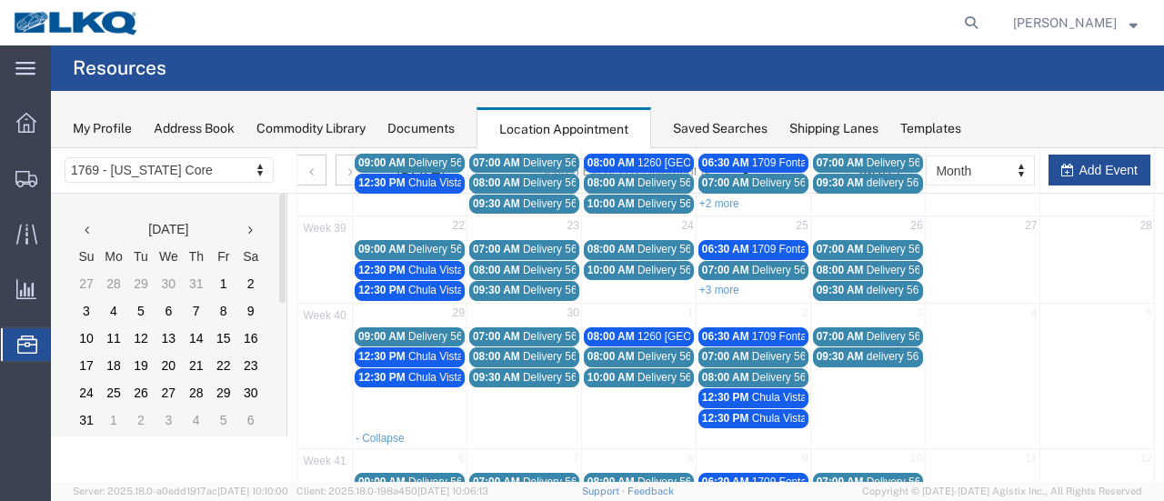
click at [722, 412] on span "12:30 PM" at bounding box center [725, 418] width 47 height 13
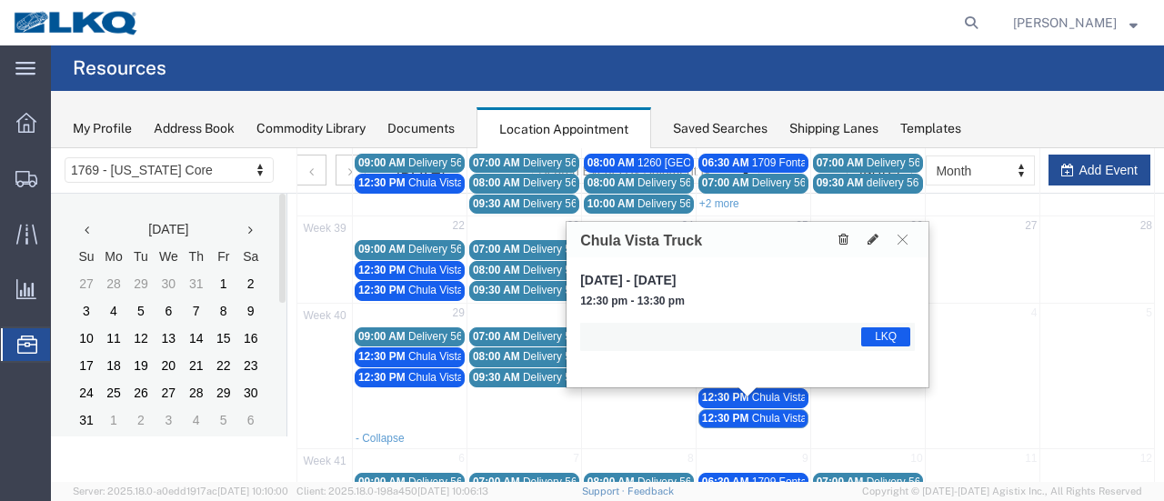
click at [840, 238] on icon at bounding box center [843, 239] width 10 height 13
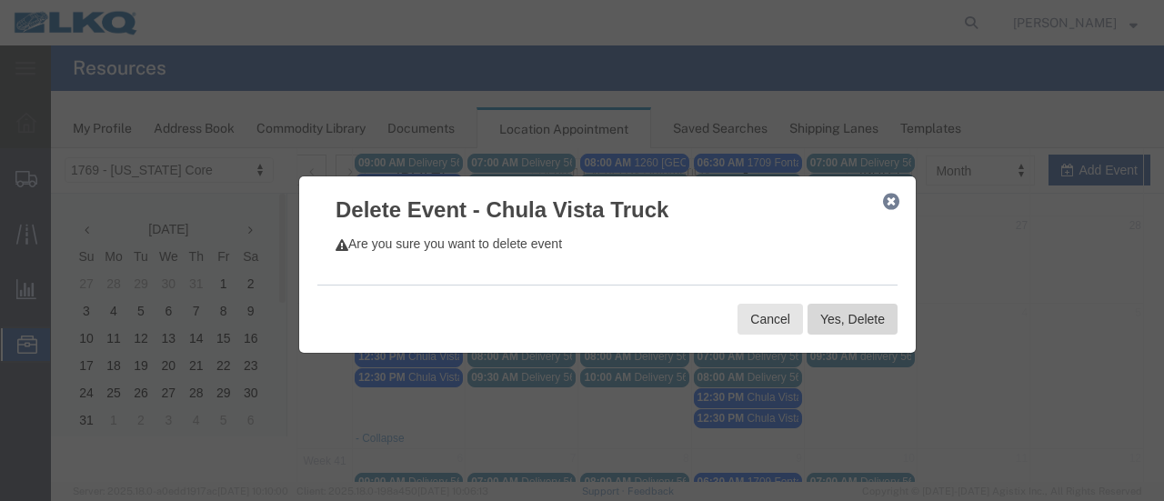
drag, startPoint x: 830, startPoint y: 328, endPoint x: 817, endPoint y: 324, distance: 13.5
click at [827, 325] on button "Yes, Delete" at bounding box center [852, 319] width 90 height 31
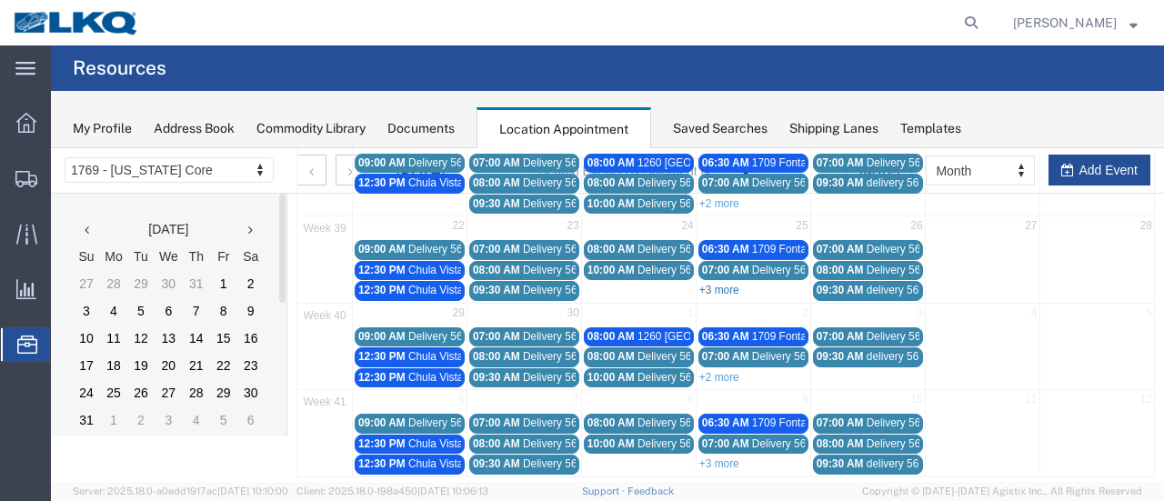
click at [712, 286] on link "+3 more" at bounding box center [719, 290] width 40 height 13
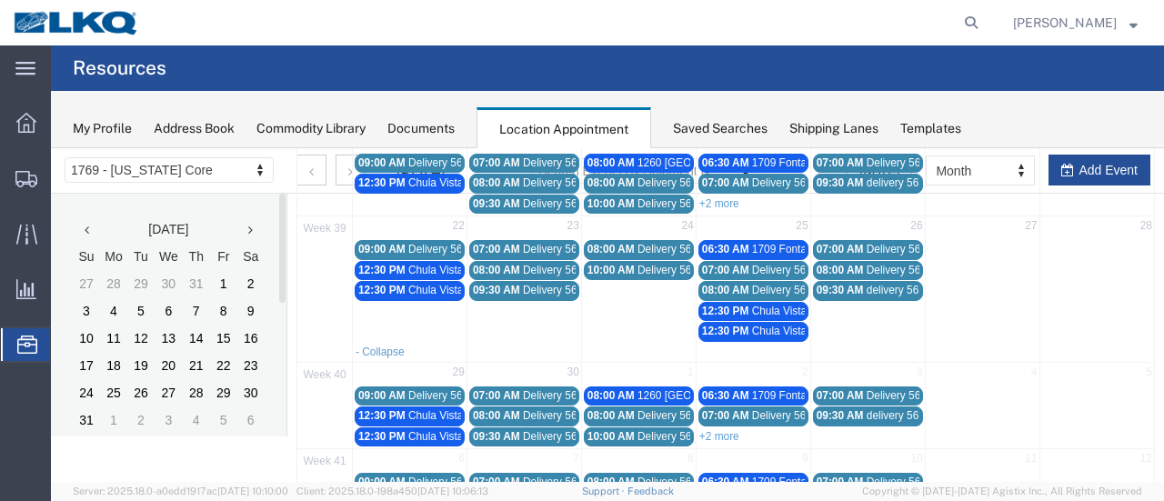
click at [718, 325] on span "12:30 PM" at bounding box center [725, 331] width 47 height 13
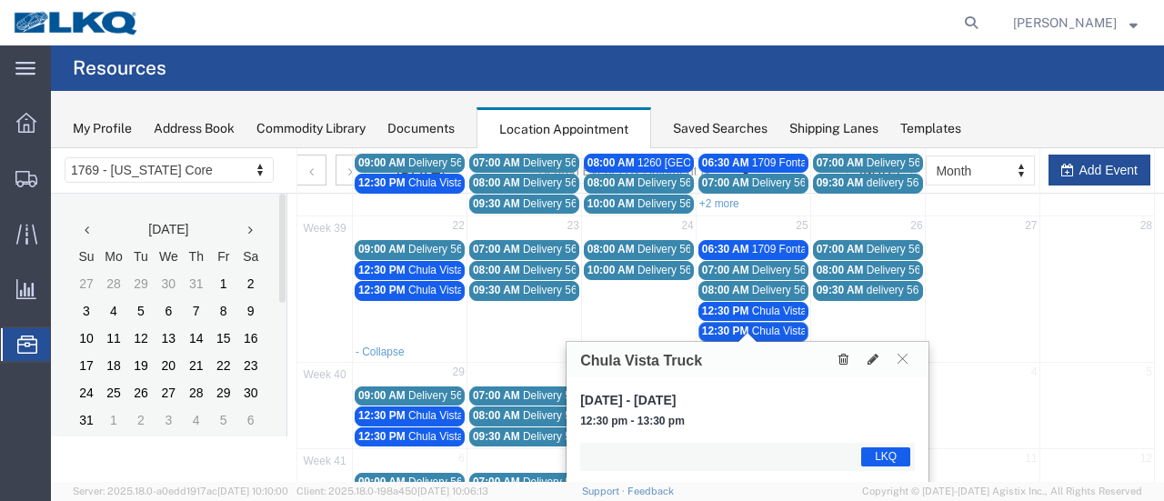
click at [846, 354] on icon at bounding box center [843, 359] width 10 height 13
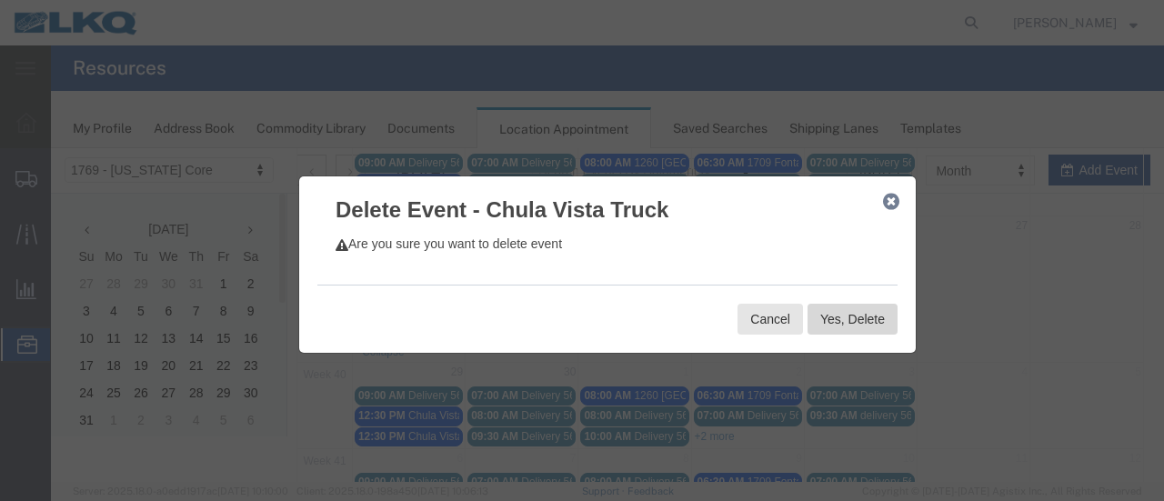
click at [855, 325] on button "Yes, Delete" at bounding box center [852, 319] width 90 height 31
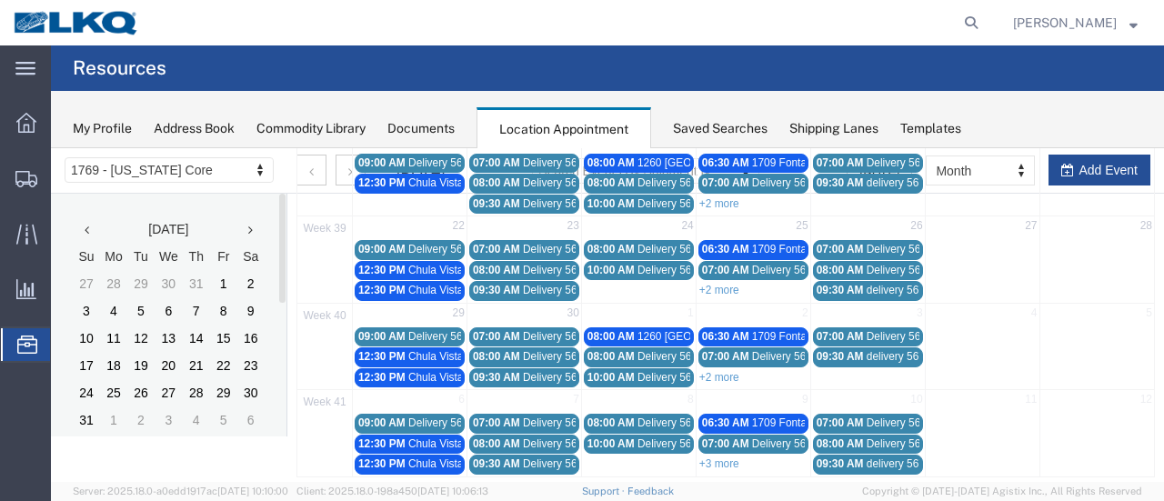
click at [415, 284] on span "Chula Vista Truck" at bounding box center [450, 290] width 85 height 13
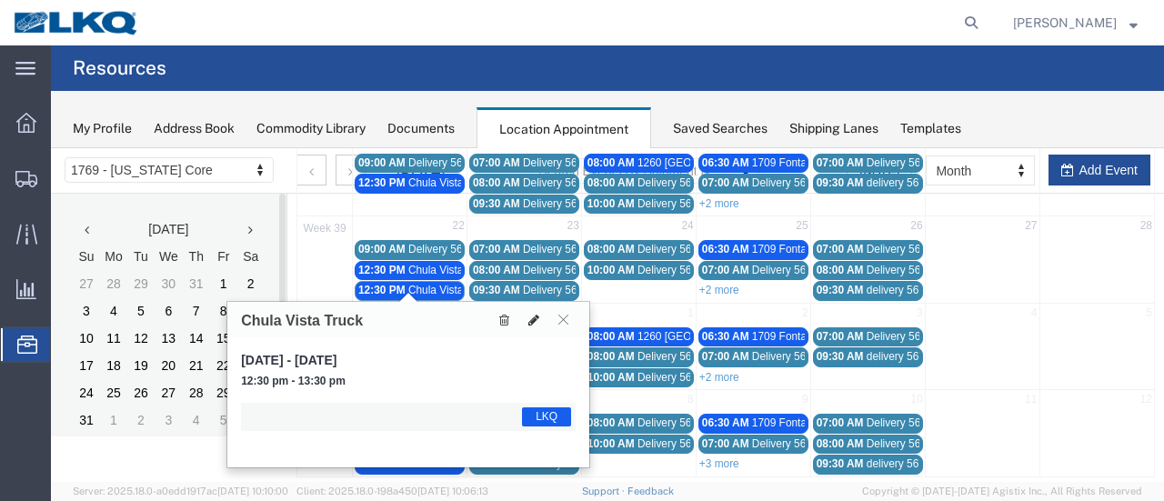
click at [529, 315] on icon at bounding box center [533, 320] width 11 height 13
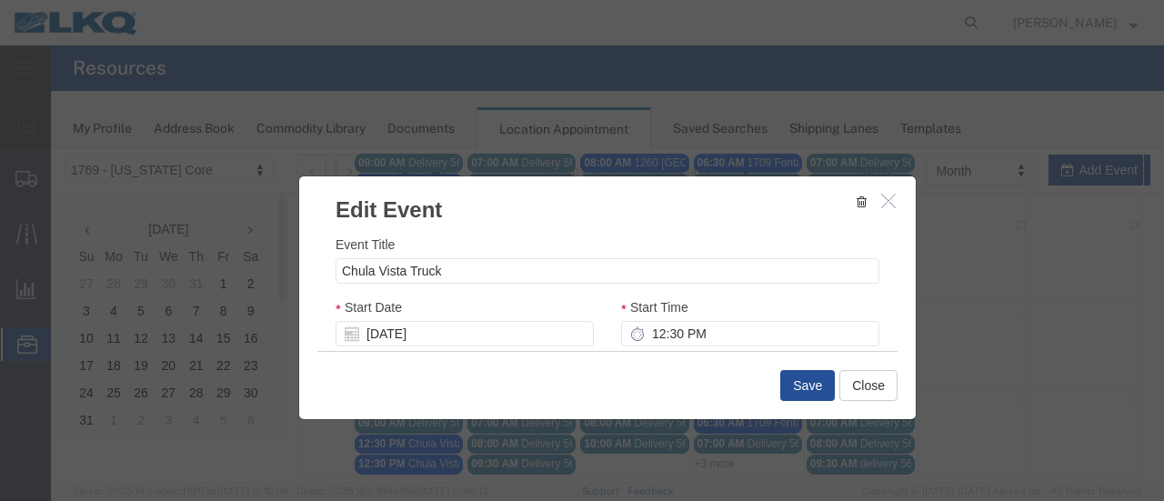
click at [856, 202] on icon "button" at bounding box center [861, 201] width 10 height 13
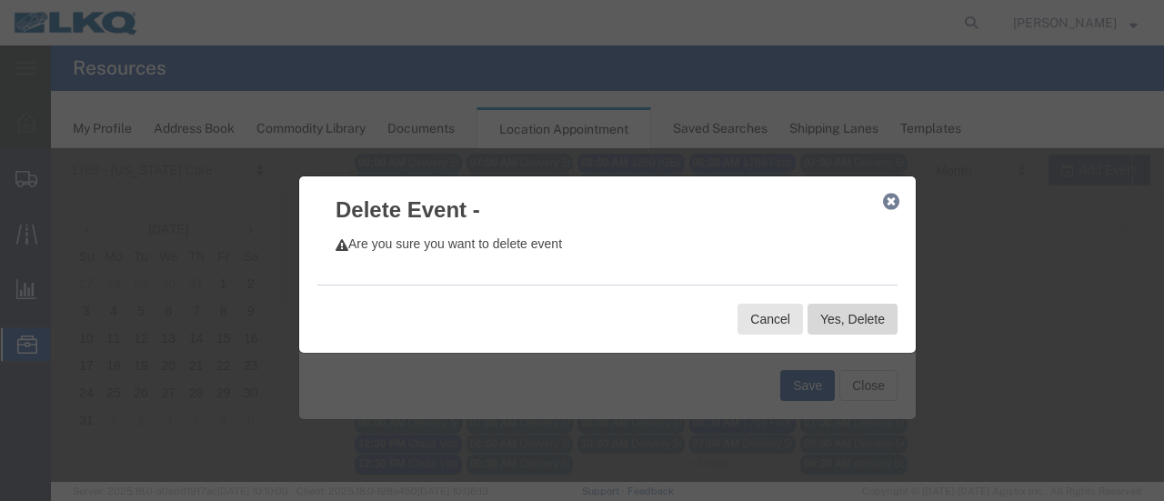
click at [827, 320] on button "Yes, Delete" at bounding box center [852, 319] width 90 height 31
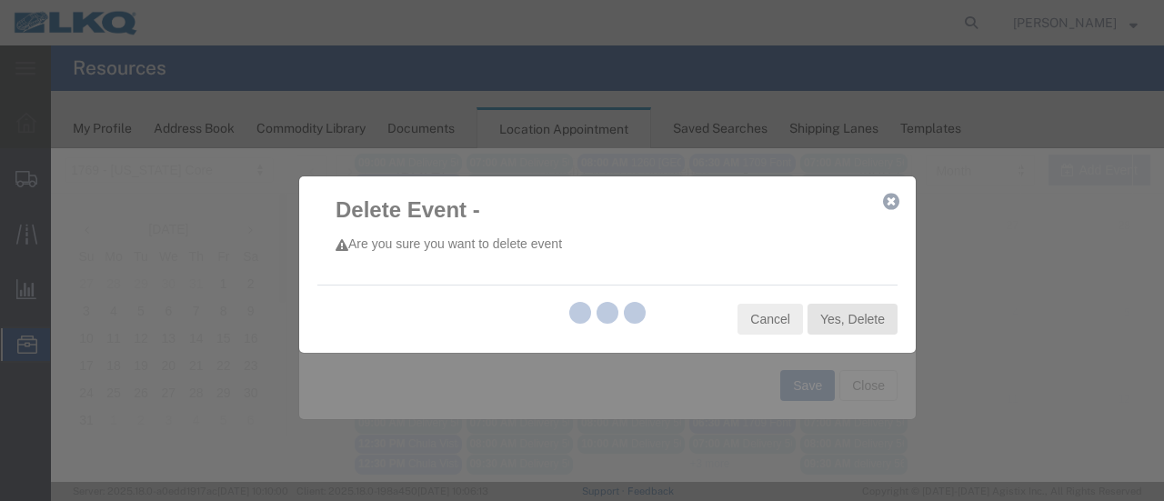
scroll to position [0, 0]
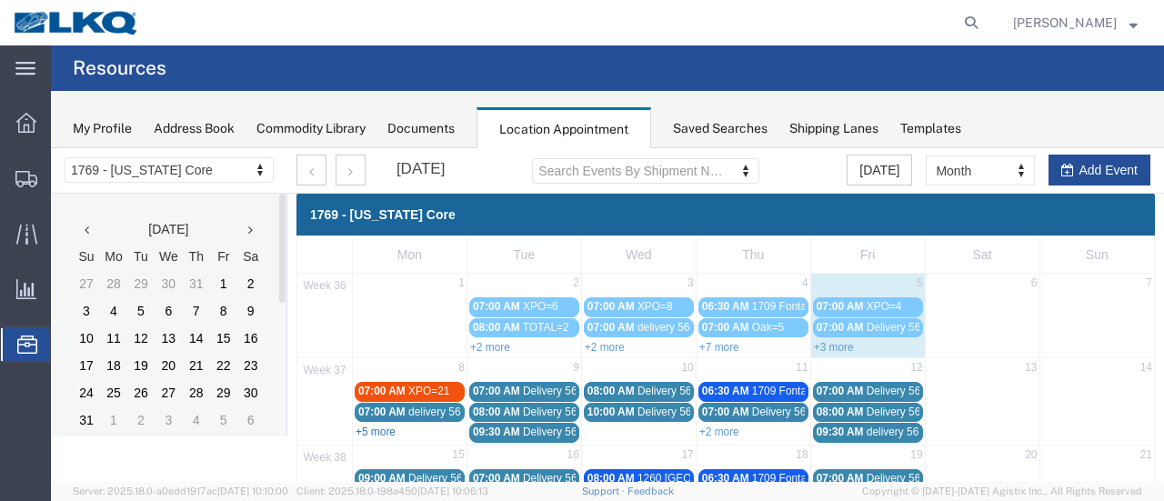
click at [382, 427] on link "+5 more" at bounding box center [375, 431] width 40 height 13
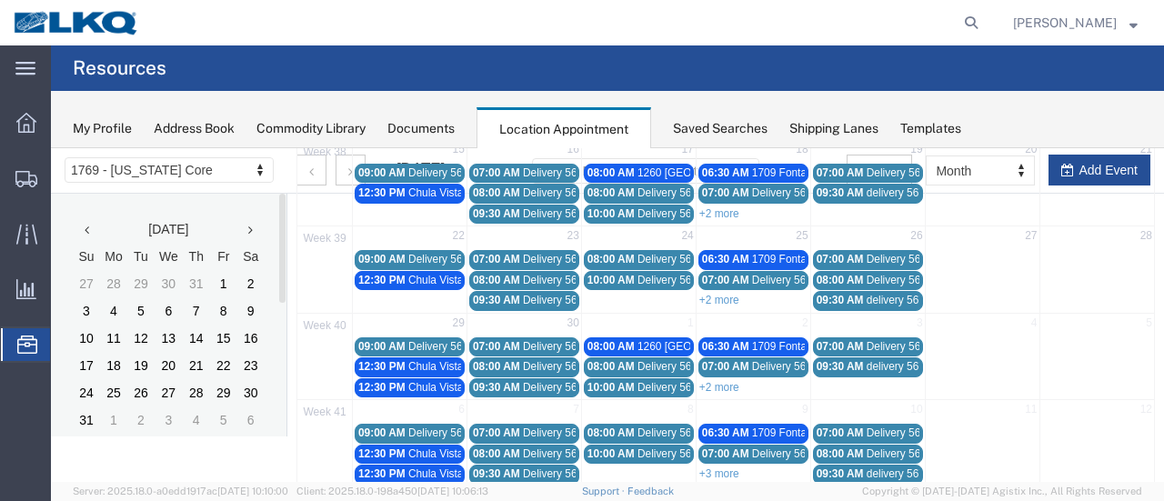
scroll to position [413, 0]
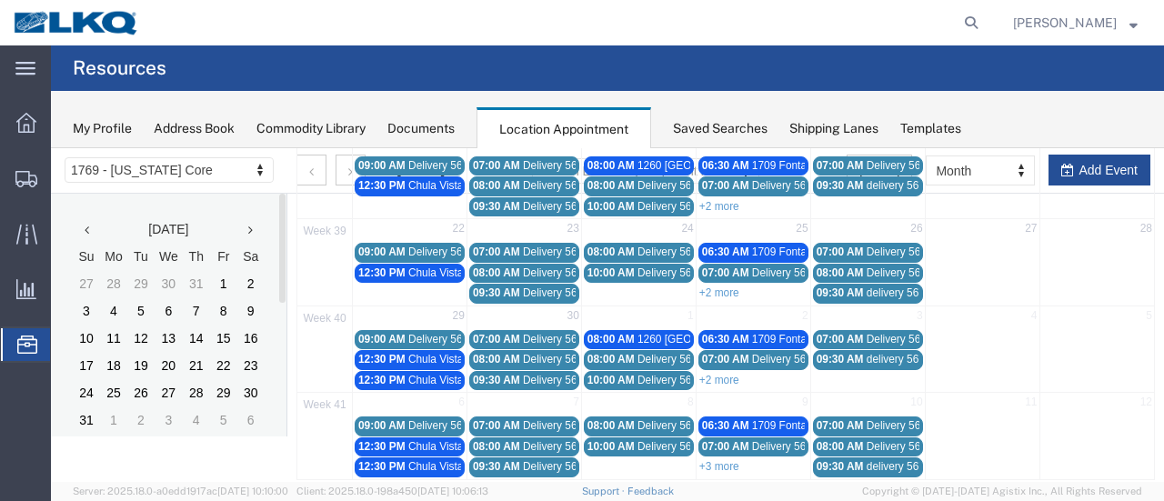
click at [411, 374] on span "Chula Vista Truck" at bounding box center [450, 380] width 85 height 13
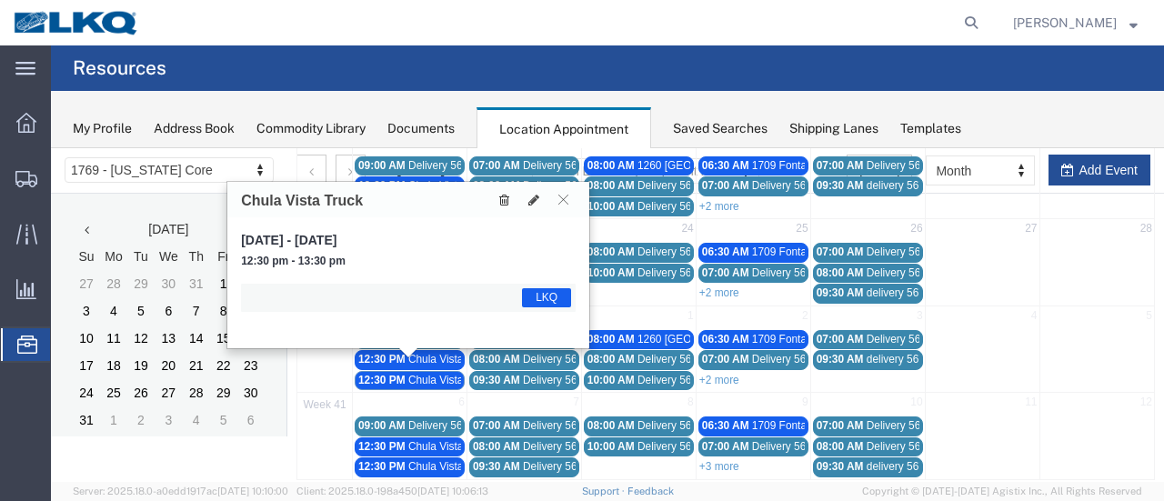
click at [504, 199] on icon at bounding box center [504, 200] width 10 height 13
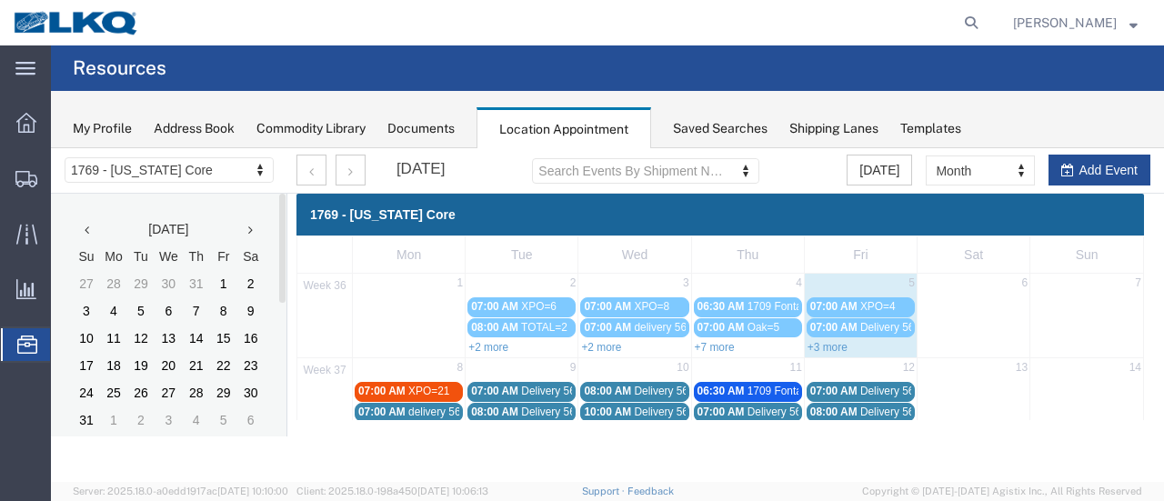
scroll to position [0, 0]
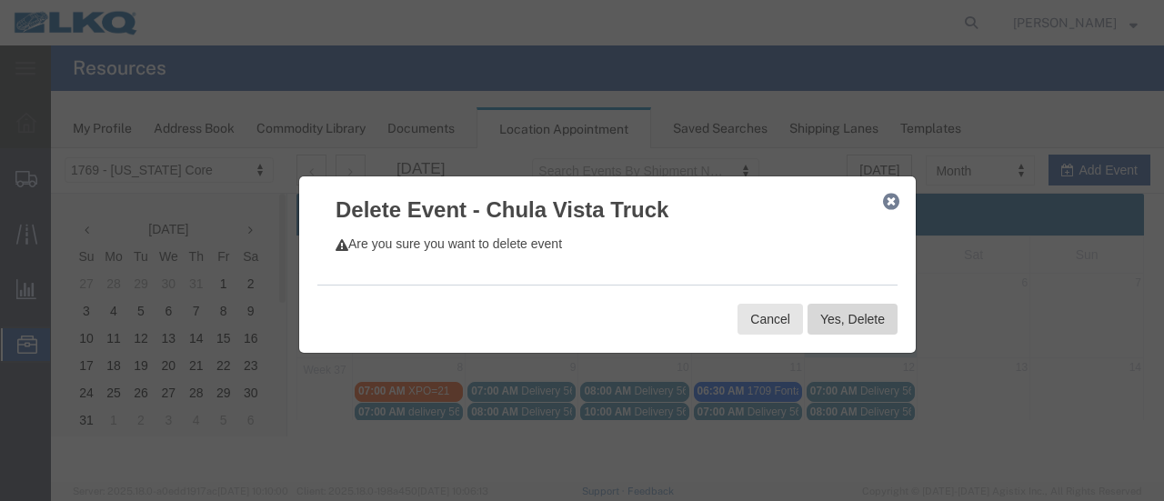
click at [836, 312] on button "Yes, Delete" at bounding box center [852, 319] width 90 height 31
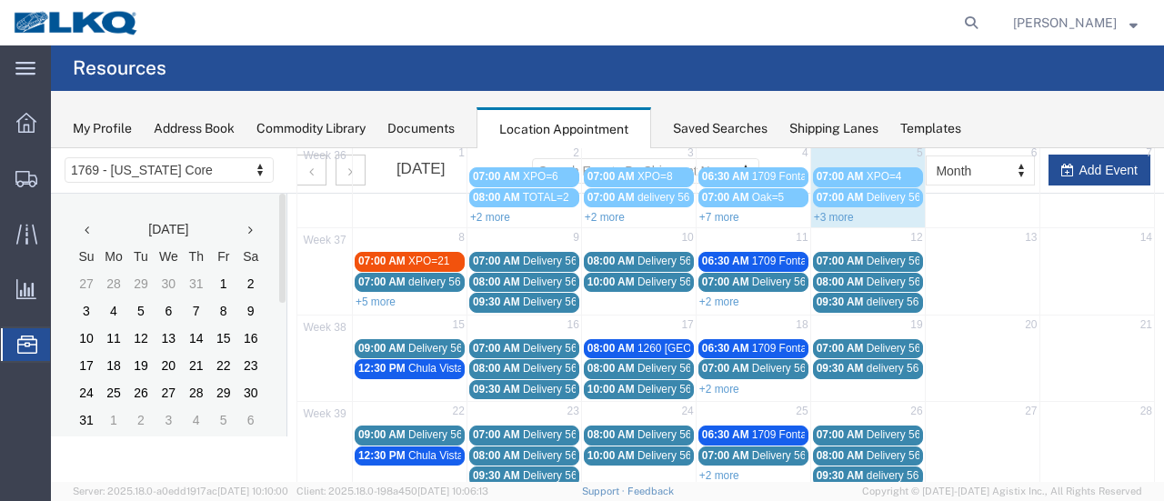
scroll to position [315, 0]
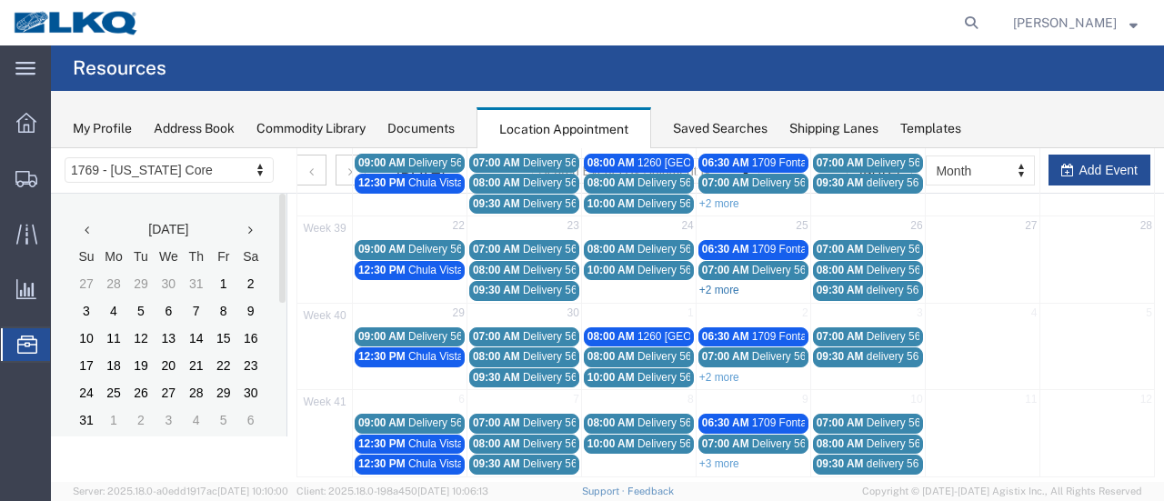
drag, startPoint x: 714, startPoint y: 274, endPoint x: 706, endPoint y: 283, distance: 12.2
click at [714, 280] on div "+2 more" at bounding box center [753, 289] width 114 height 18
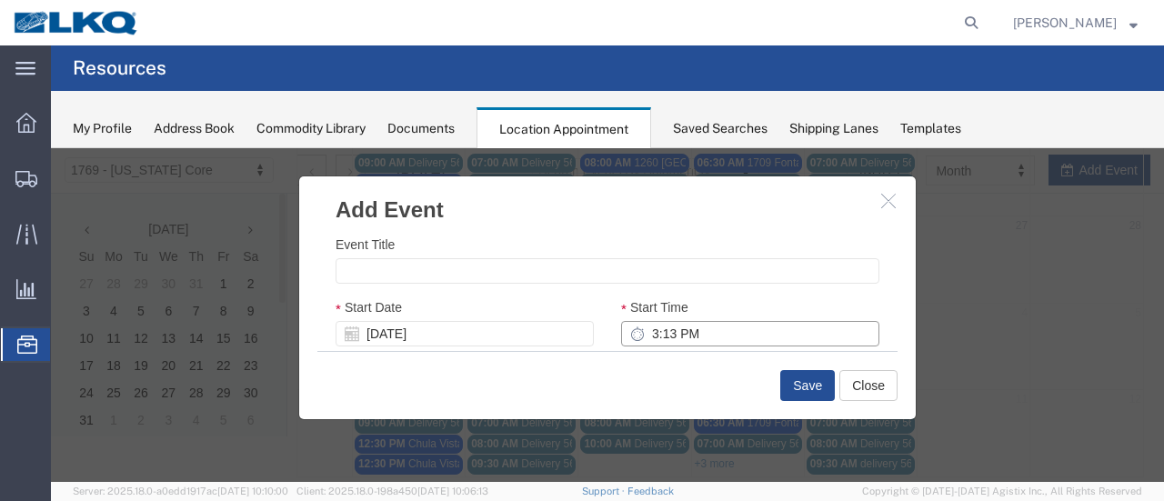
click at [706, 297] on div "Start Time 3:13 PM" at bounding box center [750, 321] width 258 height 49
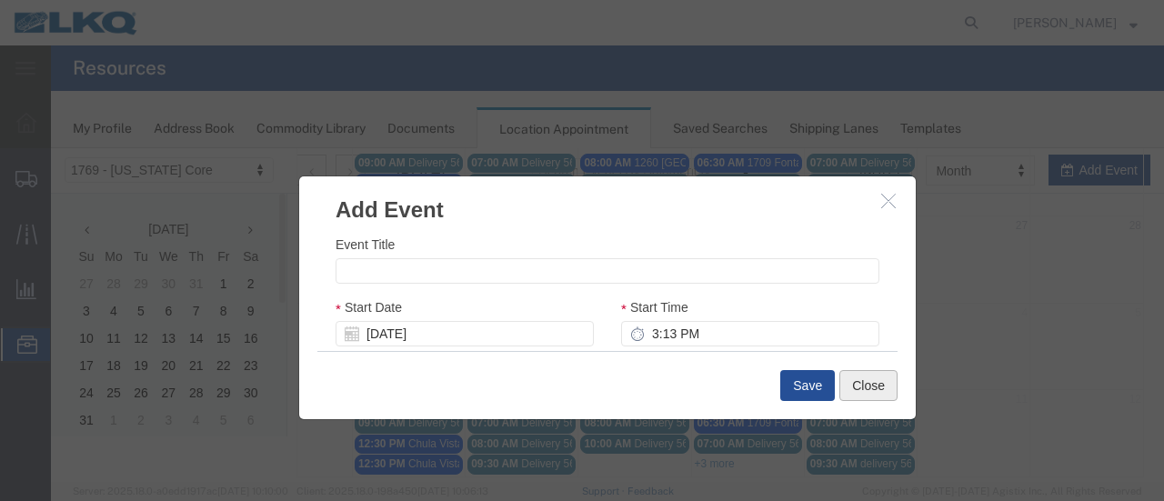
click at [852, 392] on button "Close" at bounding box center [868, 385] width 58 height 31
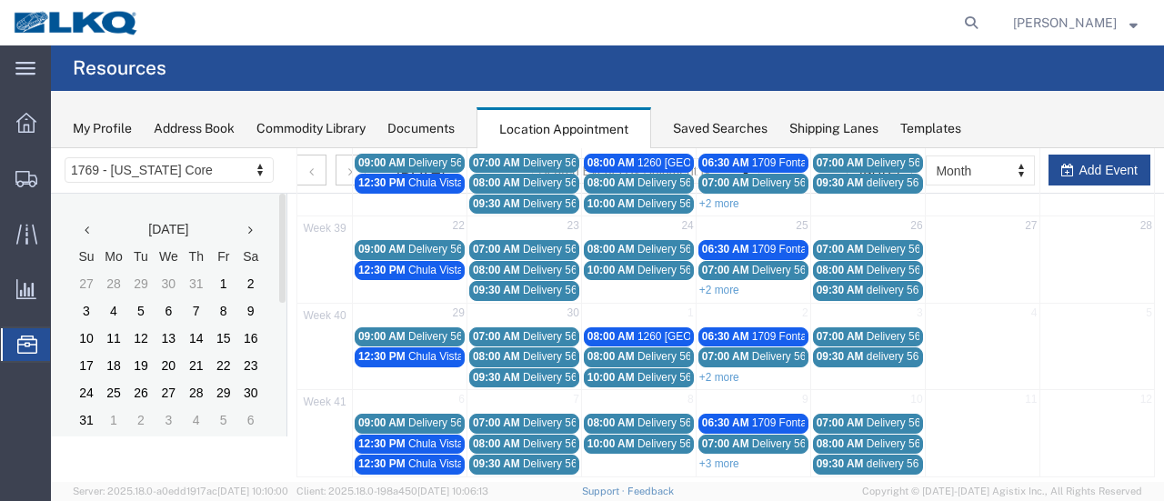
drag, startPoint x: 703, startPoint y: 275, endPoint x: 695, endPoint y: 285, distance: 12.2
click at [704, 284] on link "+2 more" at bounding box center [719, 290] width 40 height 13
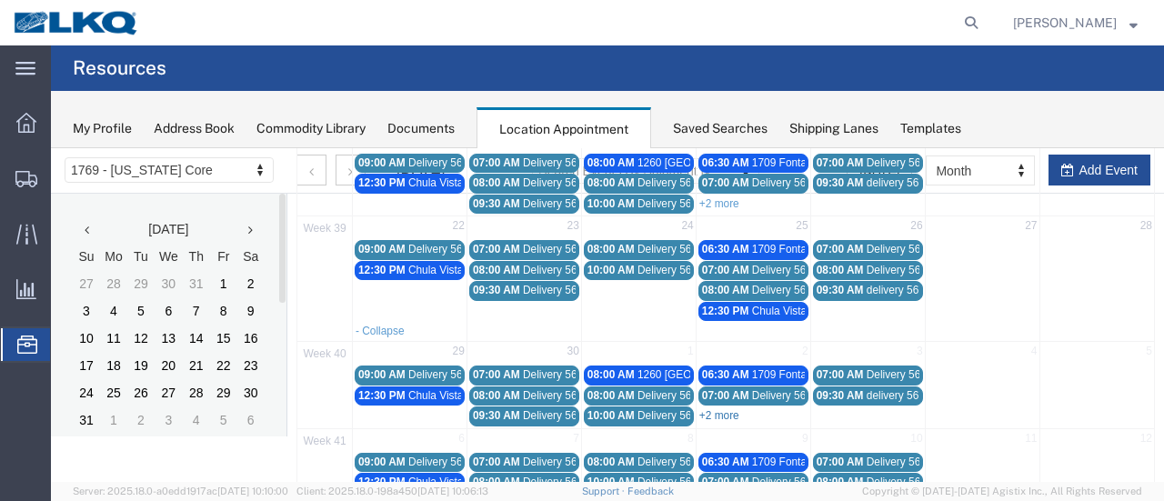
click at [722, 409] on link "+2 more" at bounding box center [719, 415] width 40 height 13
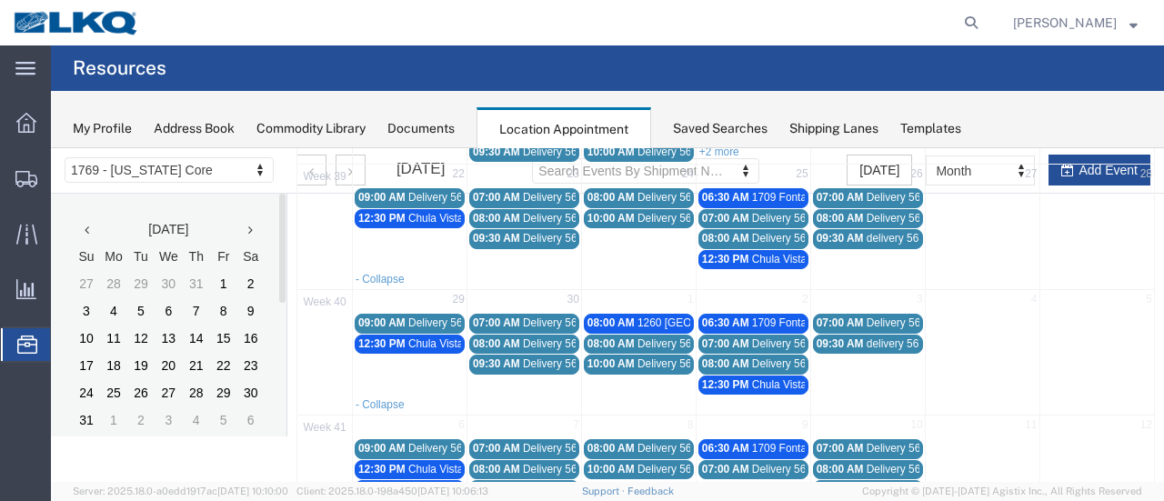
scroll to position [392, 0]
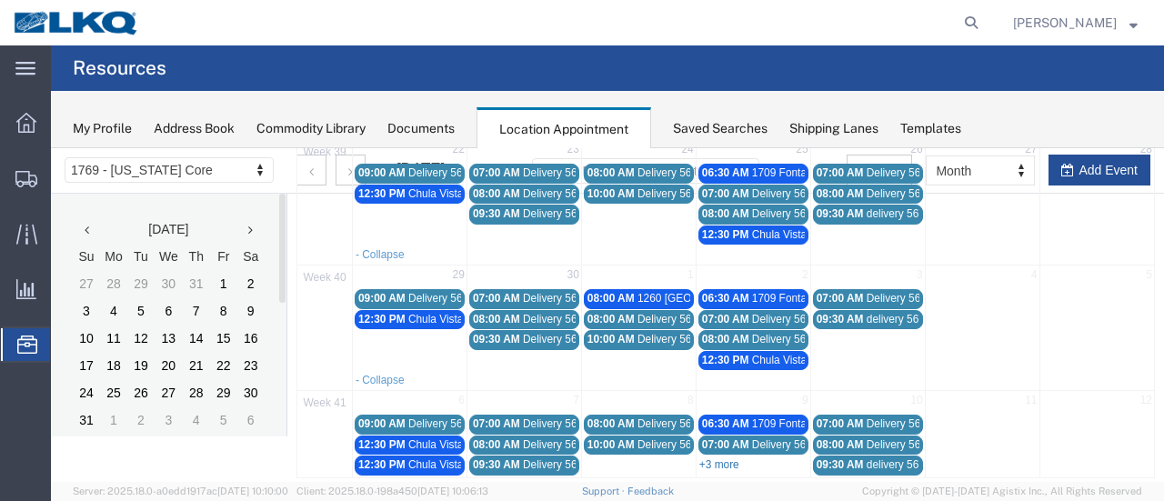
click at [710, 458] on link "+3 more" at bounding box center [719, 464] width 40 height 13
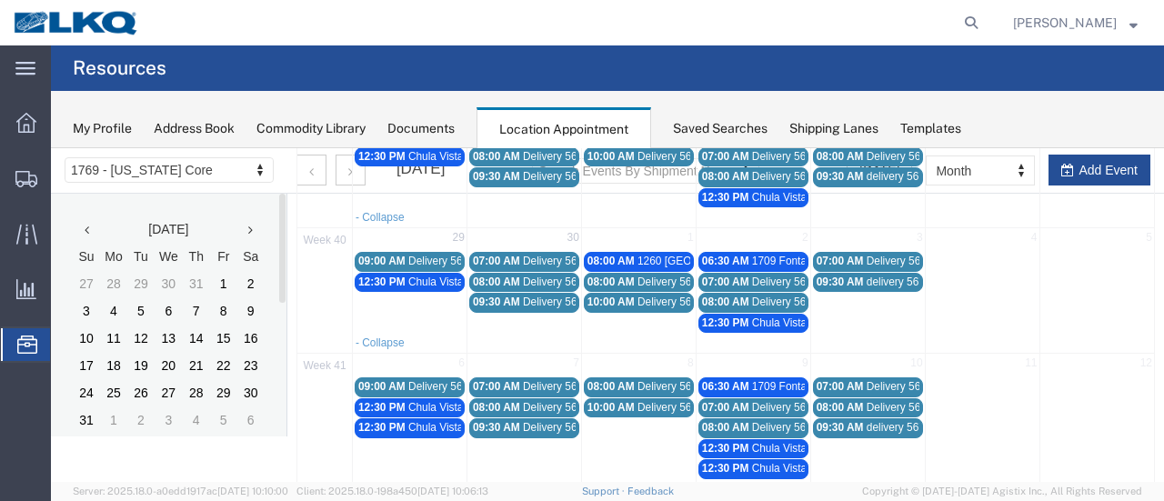
scroll to position [449, 0]
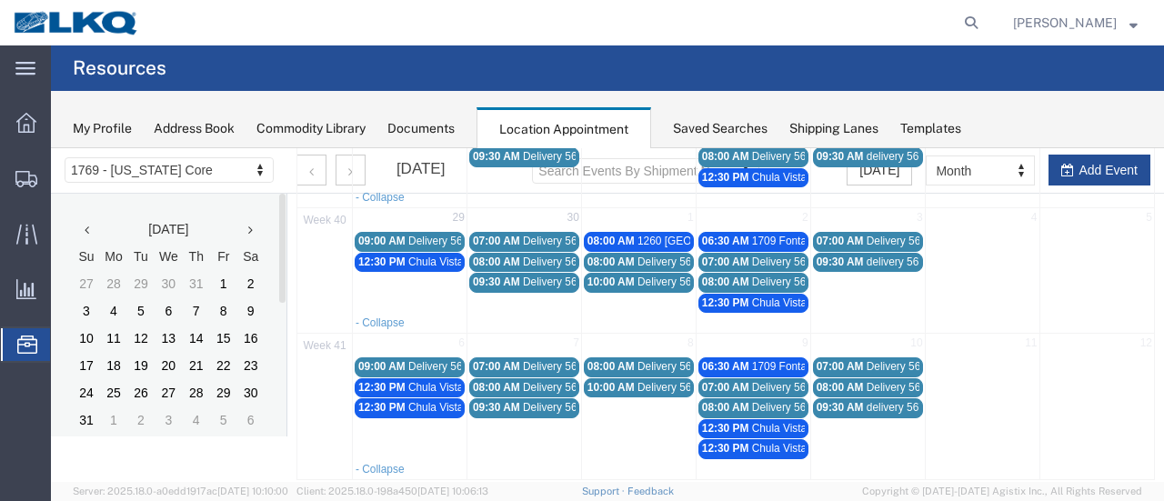
click at [733, 442] on span "12:30 PM" at bounding box center [725, 448] width 47 height 13
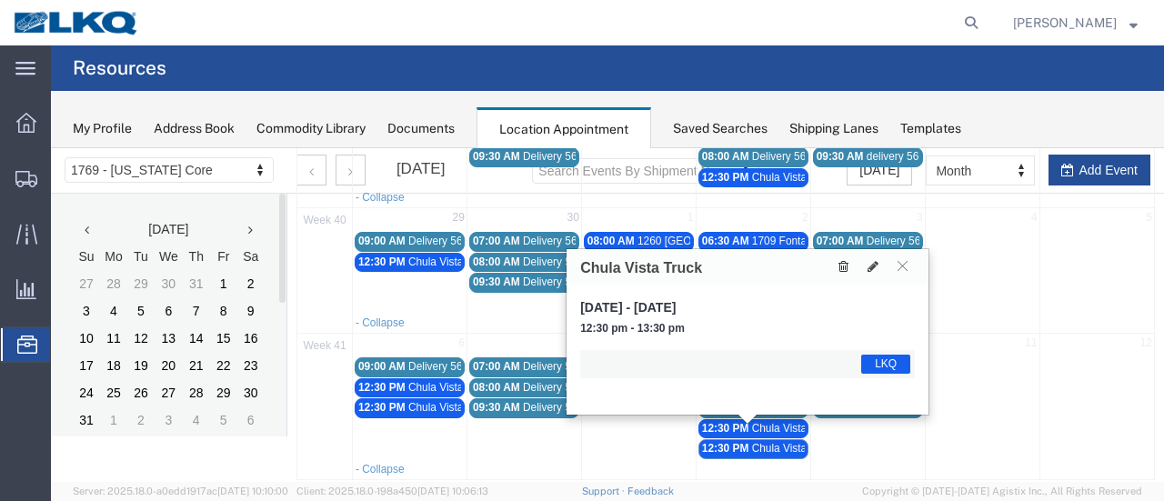
click at [838, 263] on icon at bounding box center [843, 266] width 10 height 13
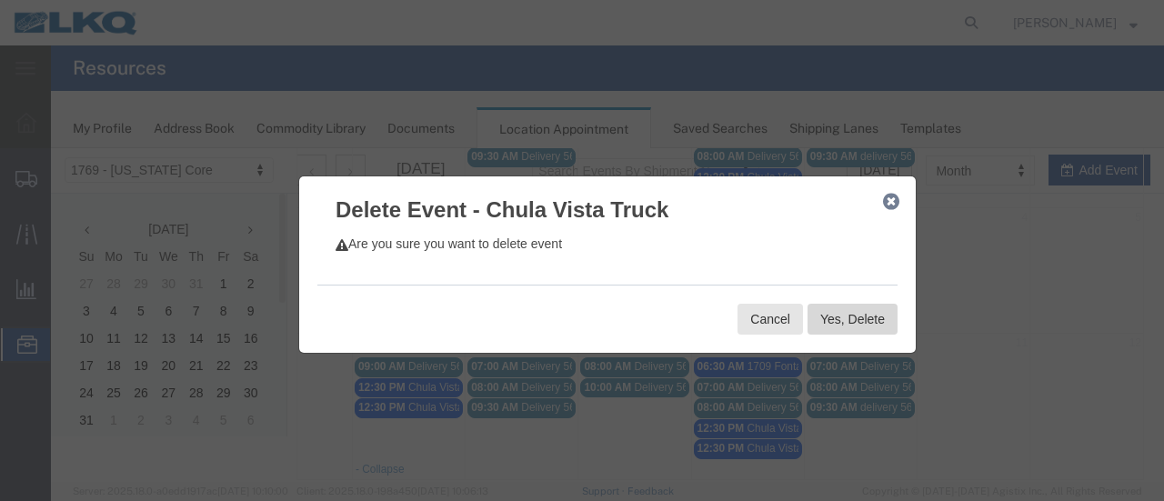
click at [863, 314] on button "Yes, Delete" at bounding box center [852, 319] width 90 height 31
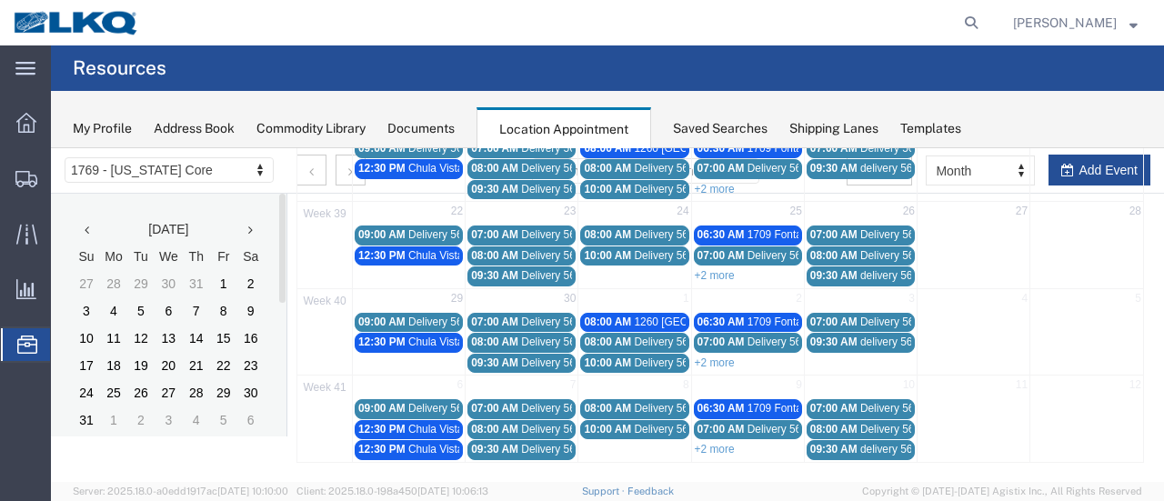
scroll to position [315, 0]
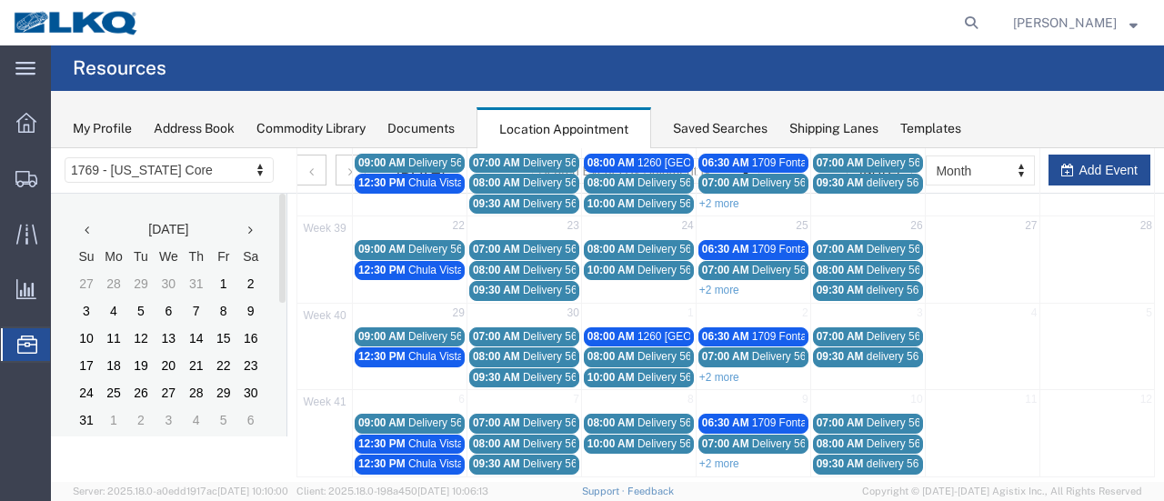
click at [432, 457] on div "12:30 PM Chula Vista Truck" at bounding box center [409, 464] width 103 height 14
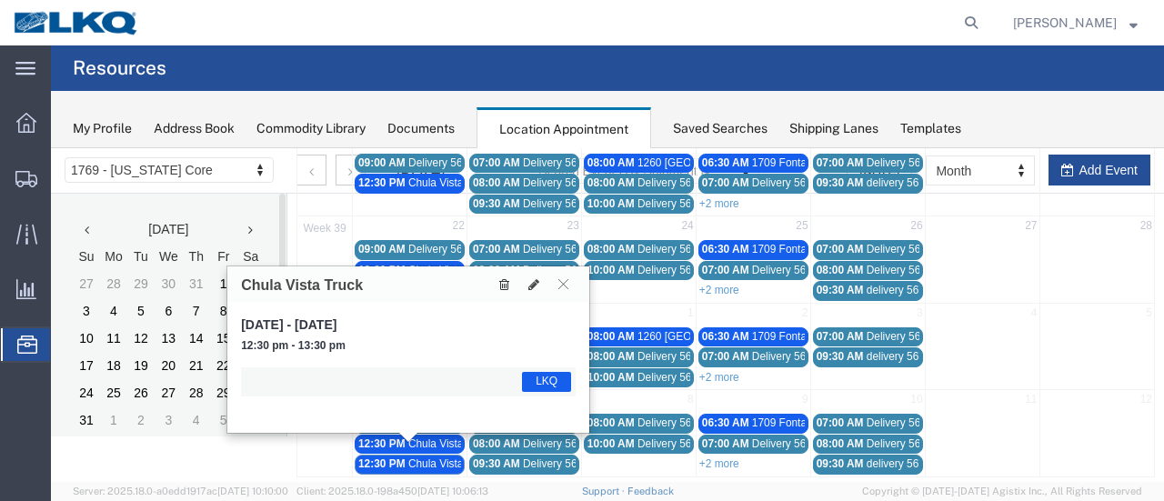
click at [502, 282] on icon at bounding box center [504, 284] width 10 height 13
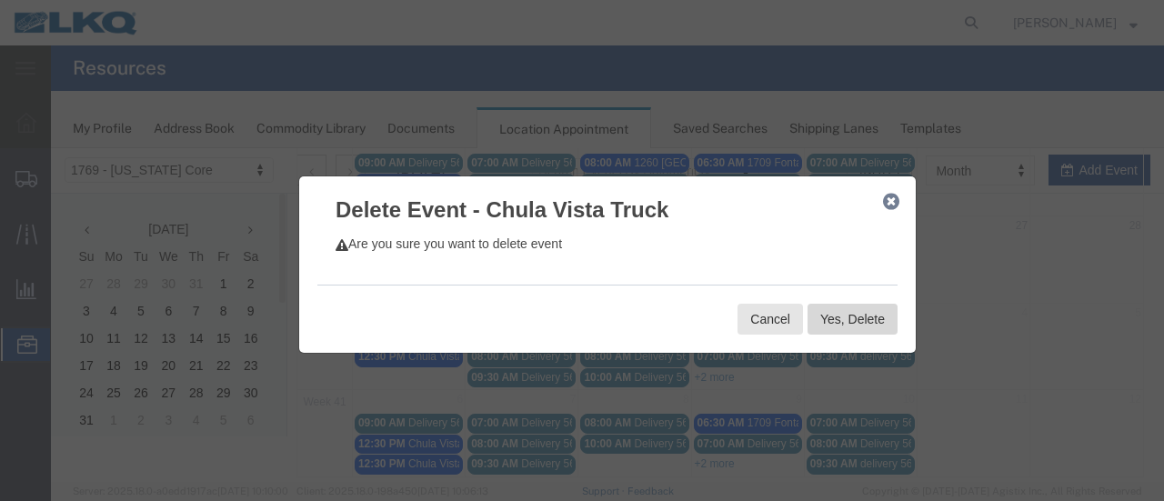
click at [831, 320] on button "Yes, Delete" at bounding box center [852, 319] width 90 height 31
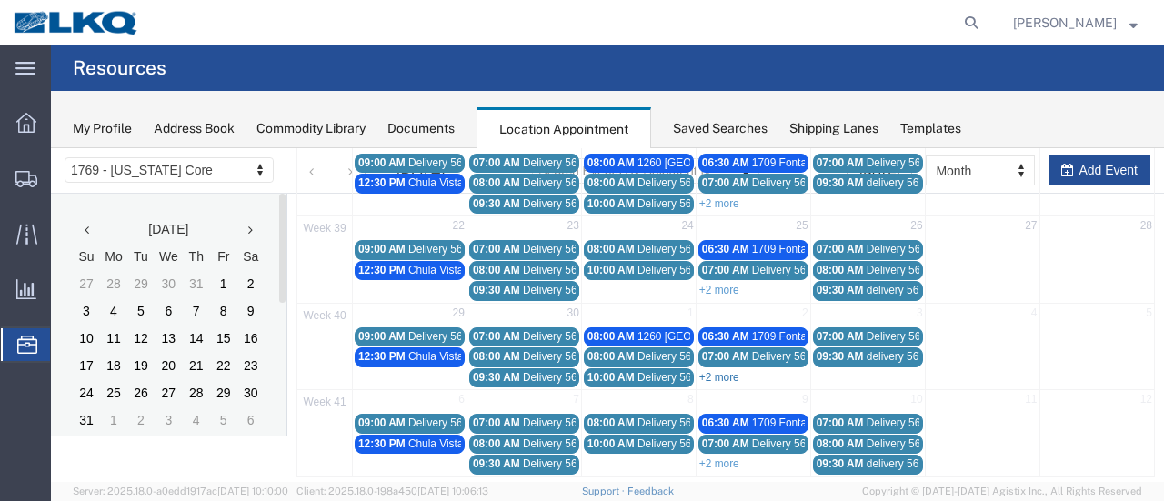
click at [727, 371] on link "+2 more" at bounding box center [719, 377] width 40 height 13
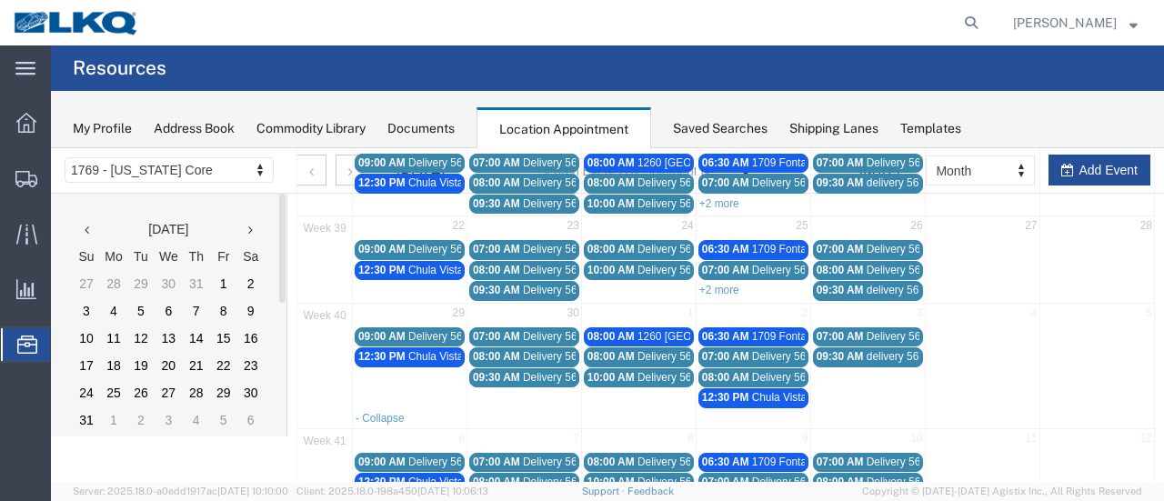
scroll to position [354, 0]
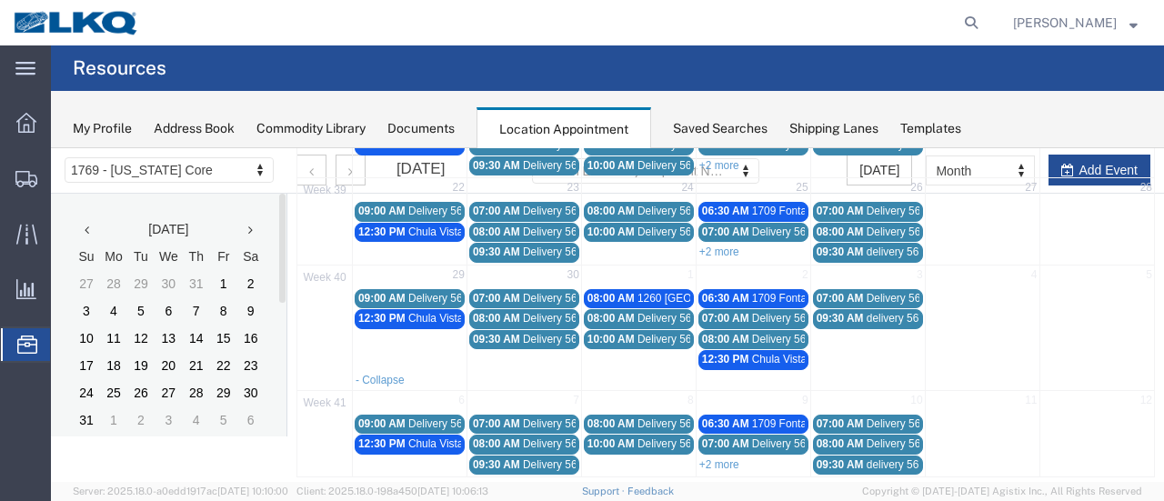
click at [728, 458] on link "+2 more" at bounding box center [719, 464] width 40 height 13
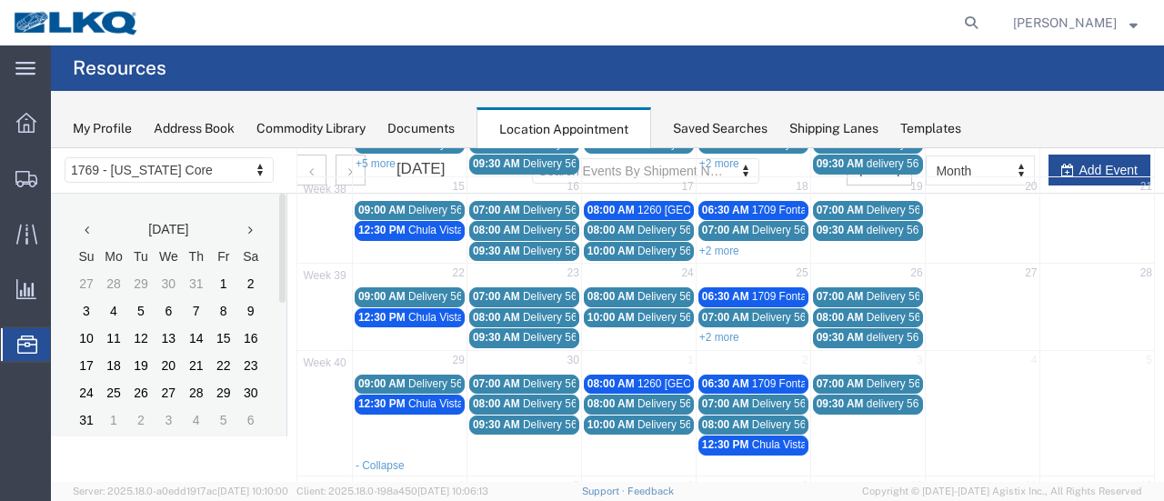
scroll to position [263, 0]
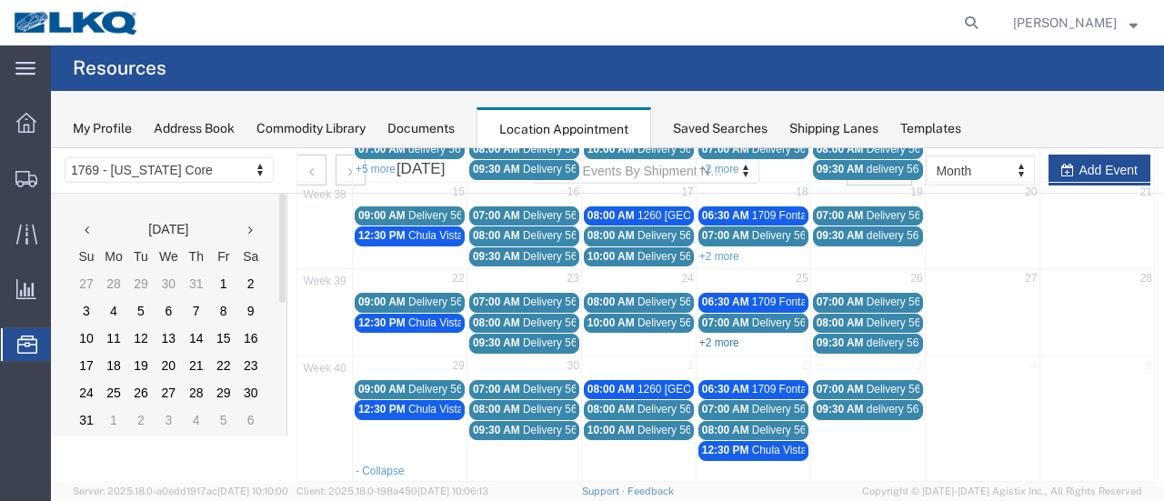
click at [715, 336] on link "+2 more" at bounding box center [719, 342] width 40 height 13
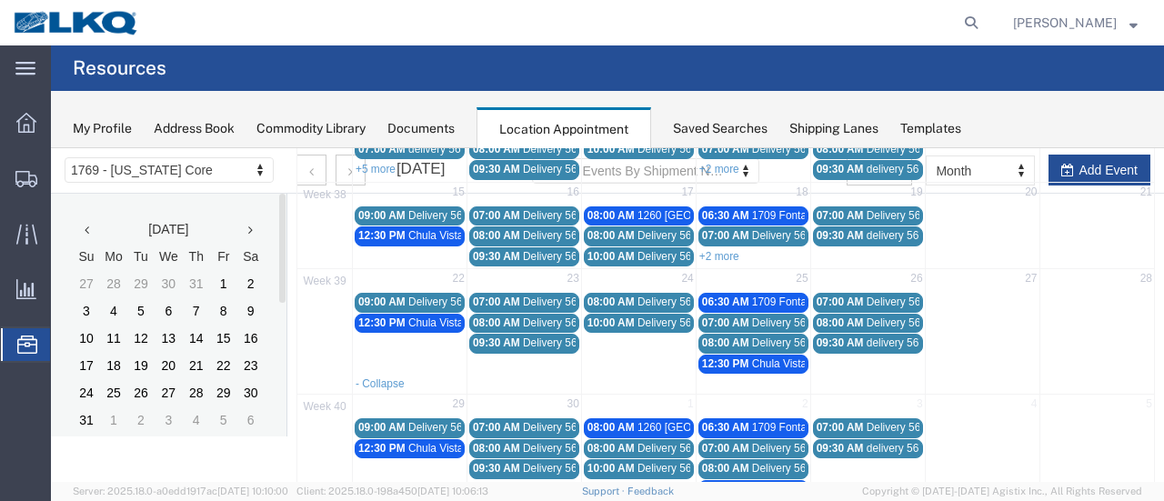
scroll to position [172, 0]
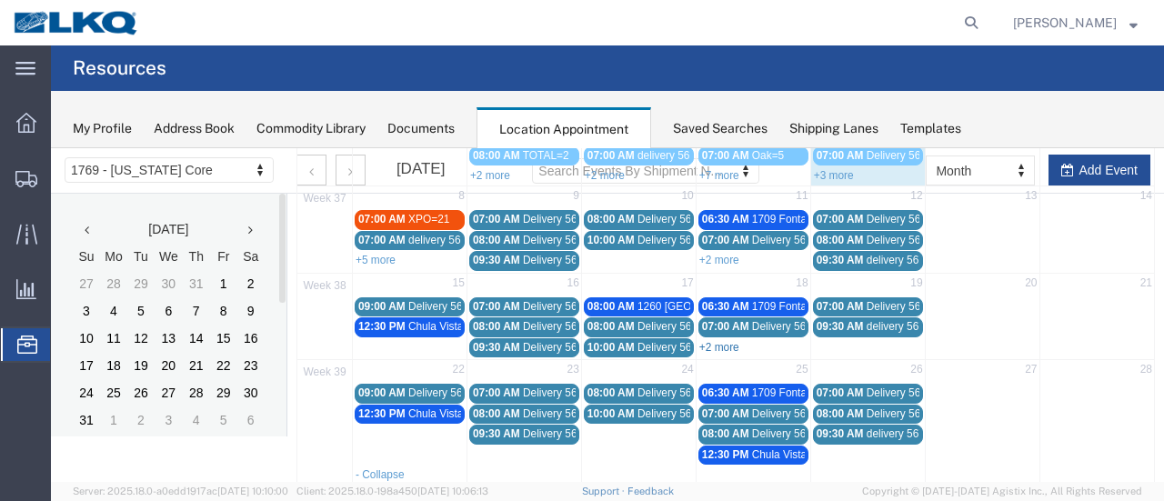
click at [716, 341] on link "+2 more" at bounding box center [719, 347] width 40 height 13
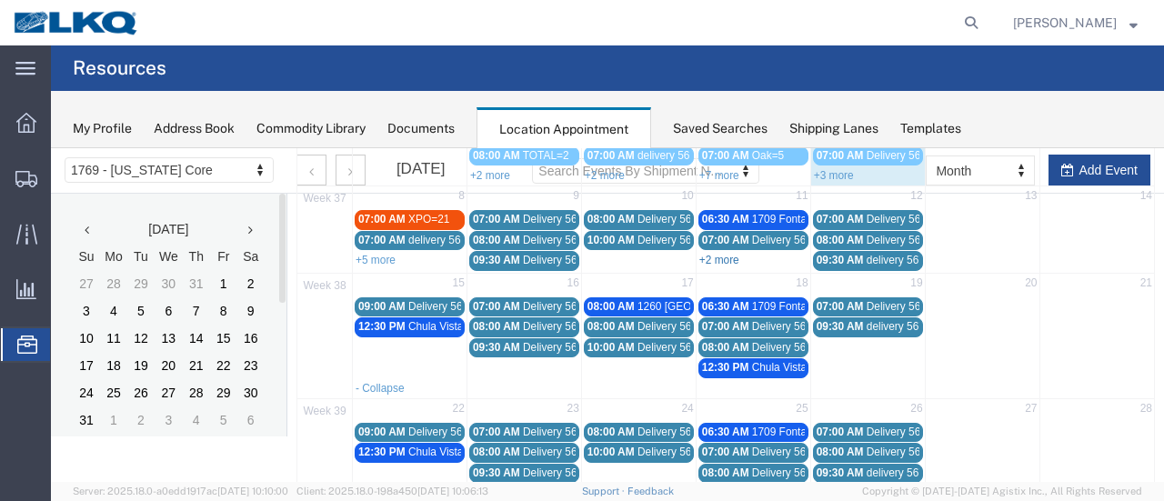
click at [722, 259] on link "+2 more" at bounding box center [719, 260] width 40 height 13
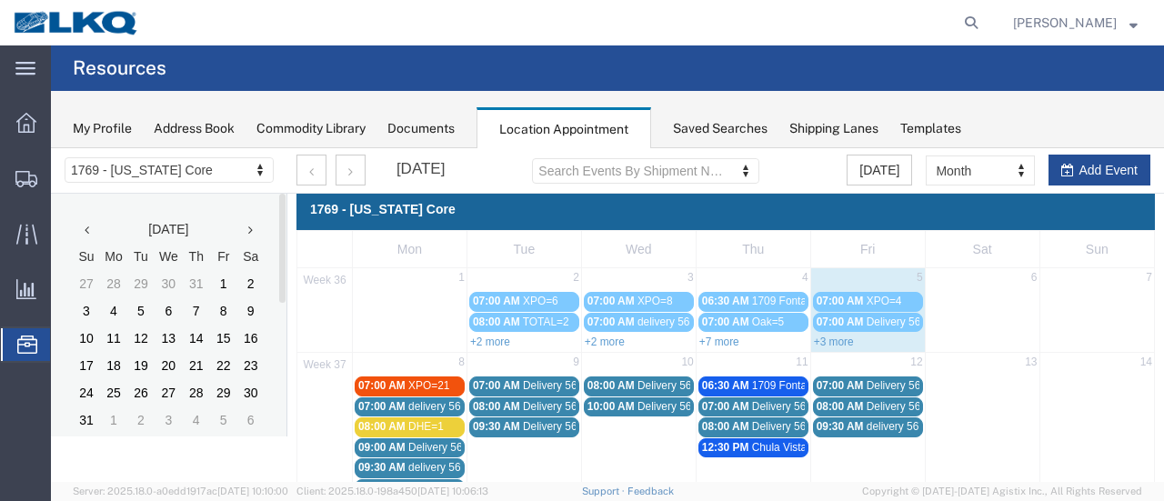
scroll to position [0, 0]
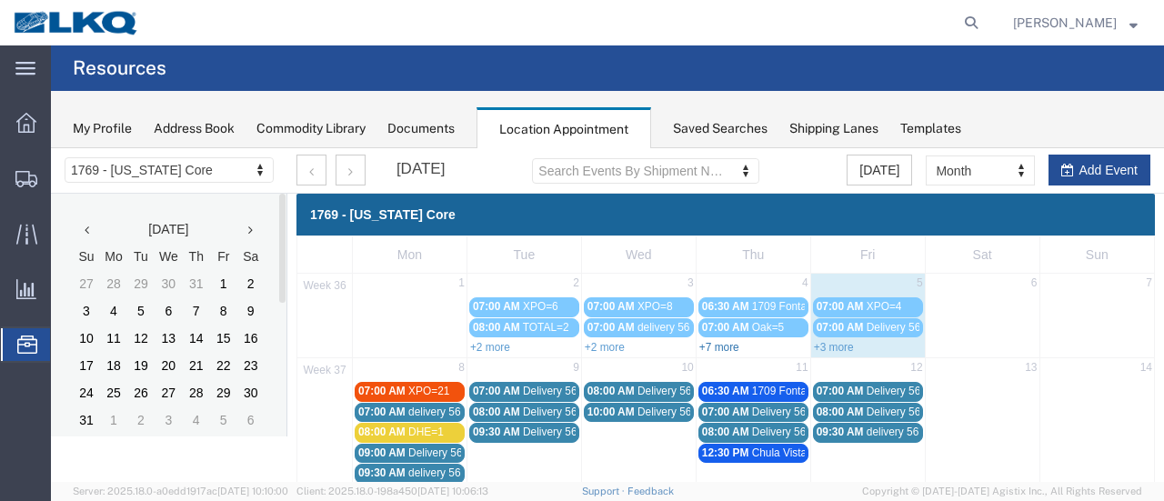
click at [719, 346] on link "+7 more" at bounding box center [719, 347] width 40 height 13
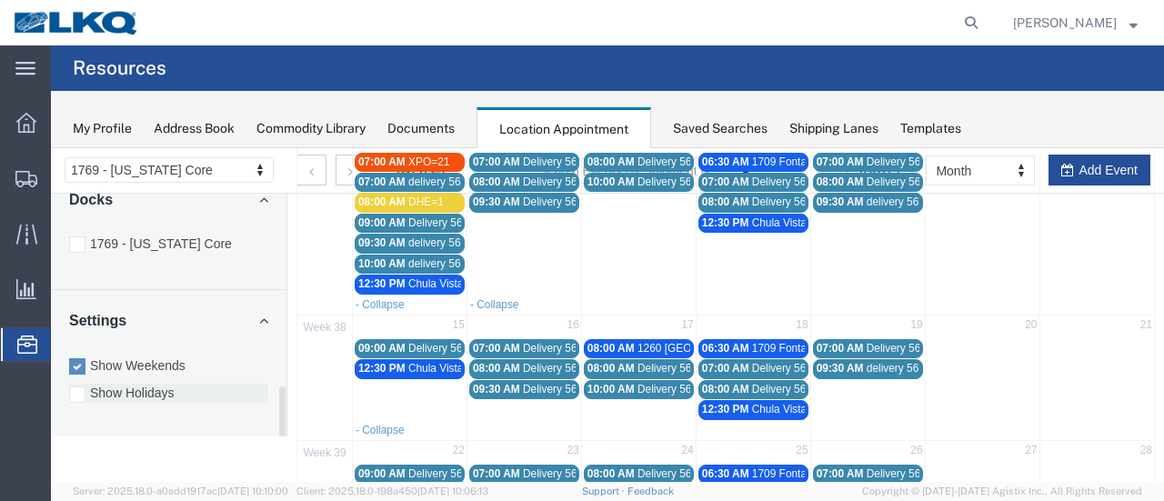
scroll to position [431, 0]
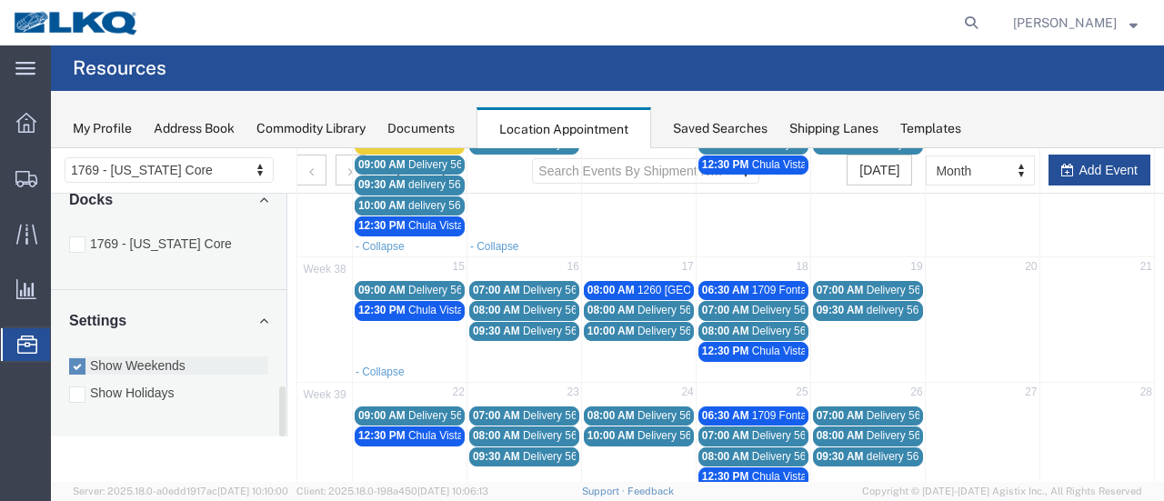
drag, startPoint x: 76, startPoint y: 365, endPoint x: 104, endPoint y: 372, distance: 28.2
click at [75, 365] on div at bounding box center [77, 366] width 16 height 16
click at [51, 148] on input "Show Weekends" at bounding box center [51, 148] width 0 height 0
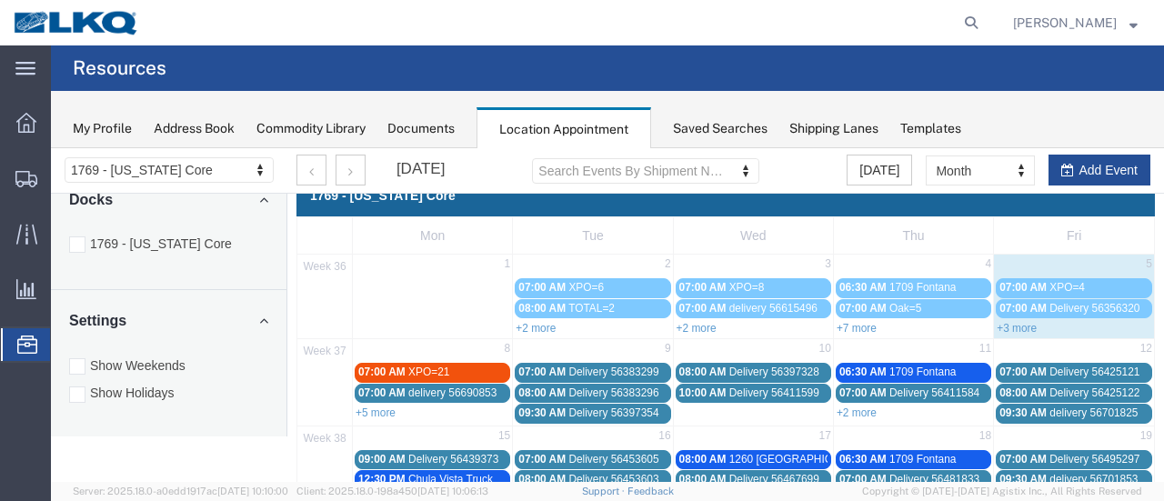
scroll to position [0, 0]
